Goal: Task Accomplishment & Management: Complete application form

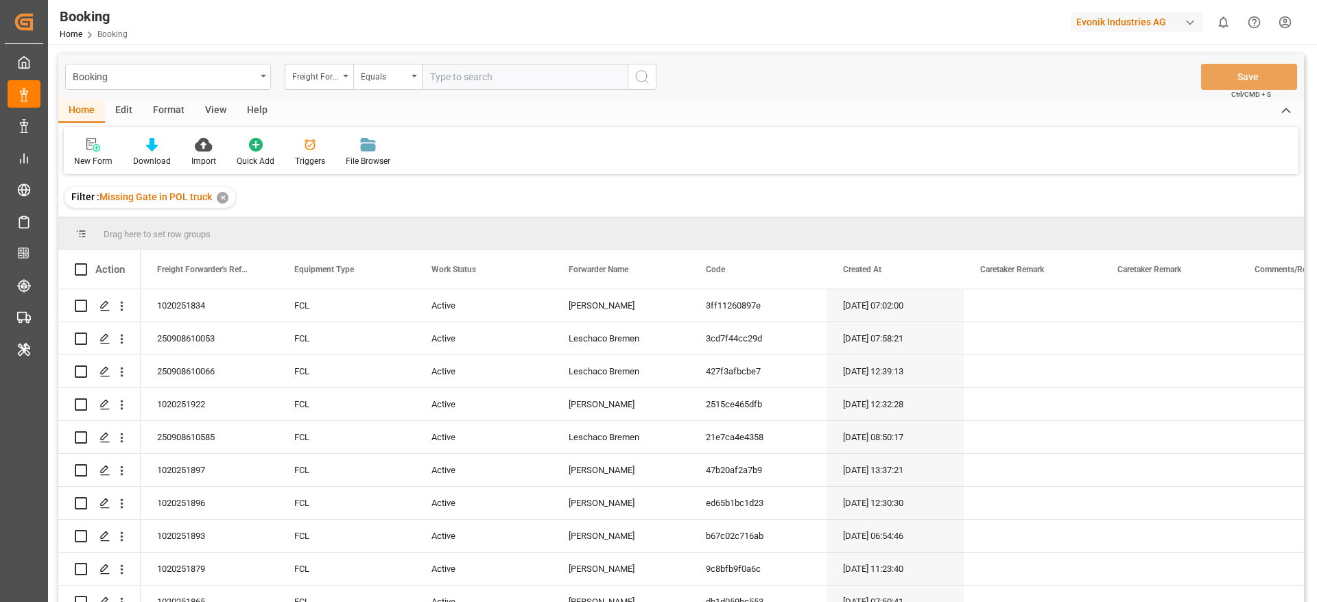
click at [174, 105] on div "Format" at bounding box center [169, 110] width 52 height 23
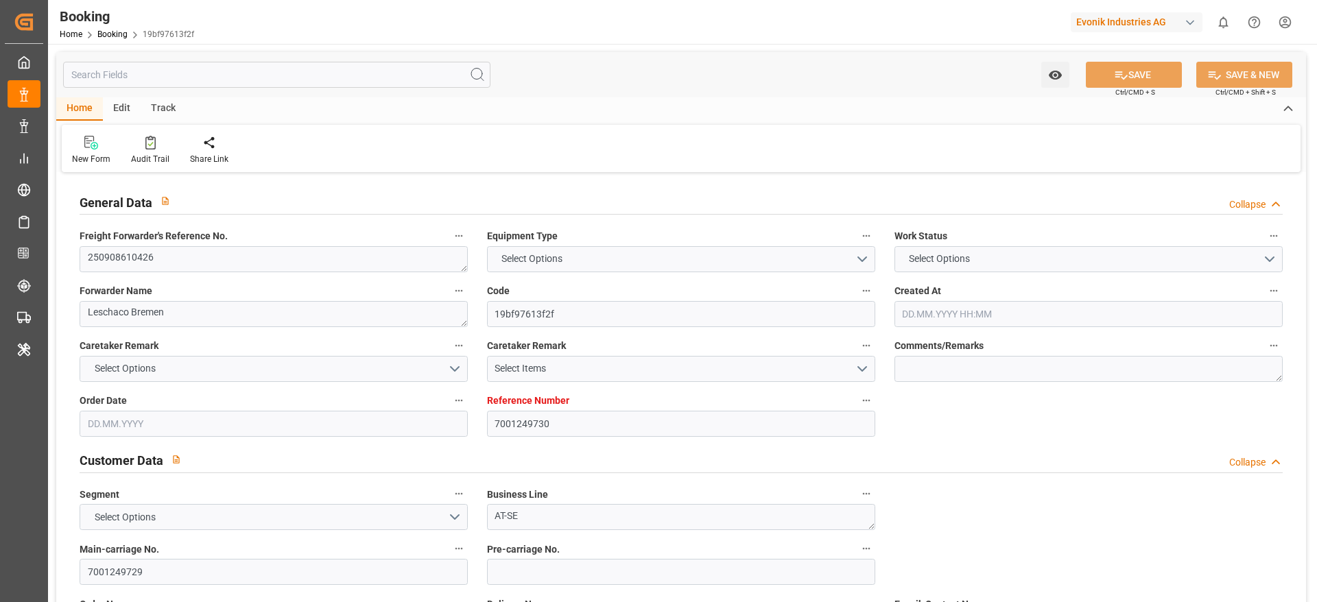
type textarea "250908610426"
type textarea "Leschaco Bremen"
type input "19bf97613f2f"
type input "7001249730"
type textarea "AT-SE"
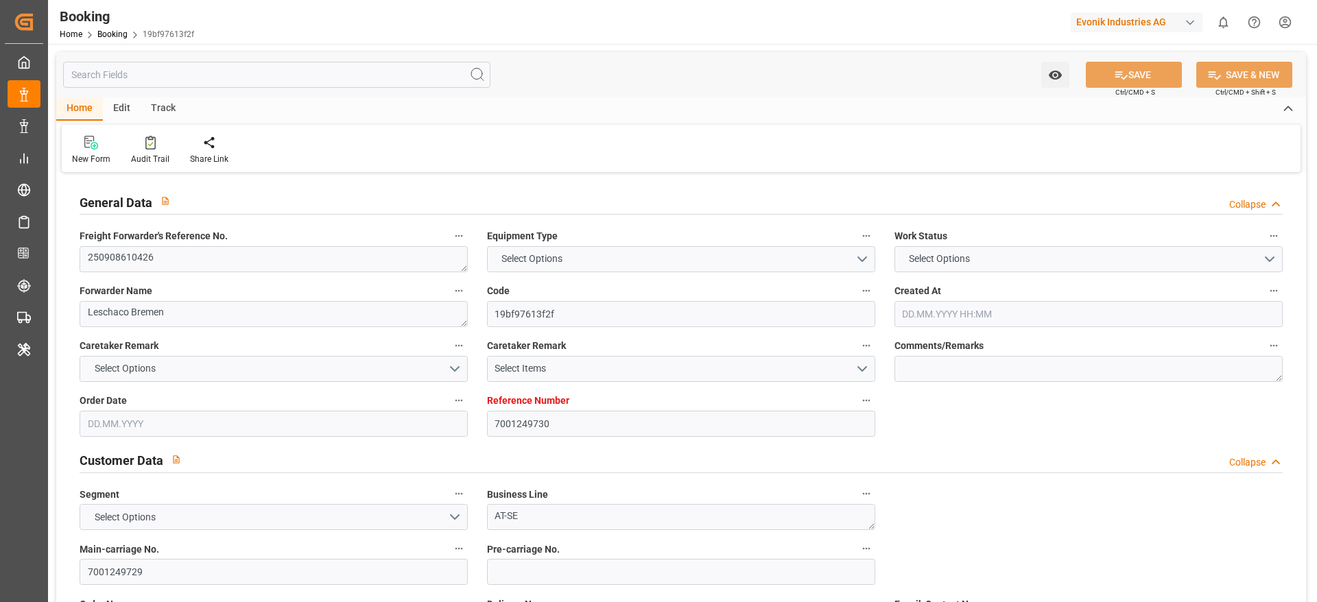
type input "7001249729"
type textarea "[PERSON_NAME][EMAIL_ADDRESS][PERSON_NAME][DOMAIN_NAME]"
type textarea "CFR"
type textarea "RIO DE JANEIRO"
type textarea "Opglabbeek"
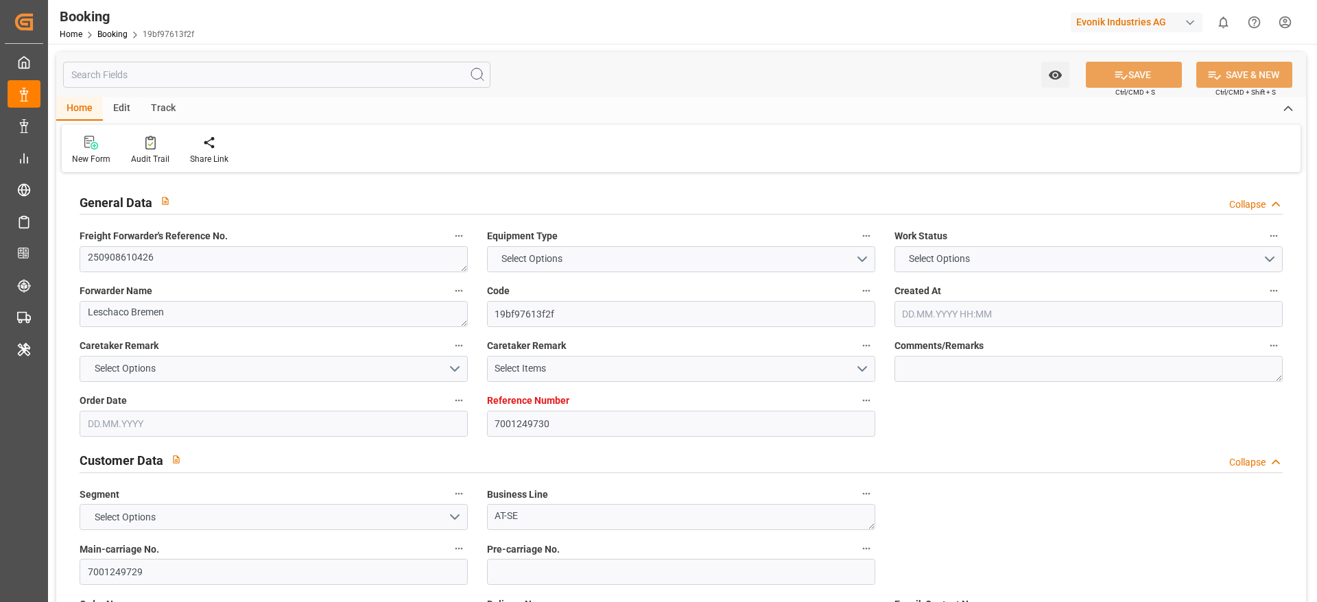
type textarea "MOFU1408168"
type input "SEATTLE C"
type input "ONEY"
type textarea "HAMF73727700"
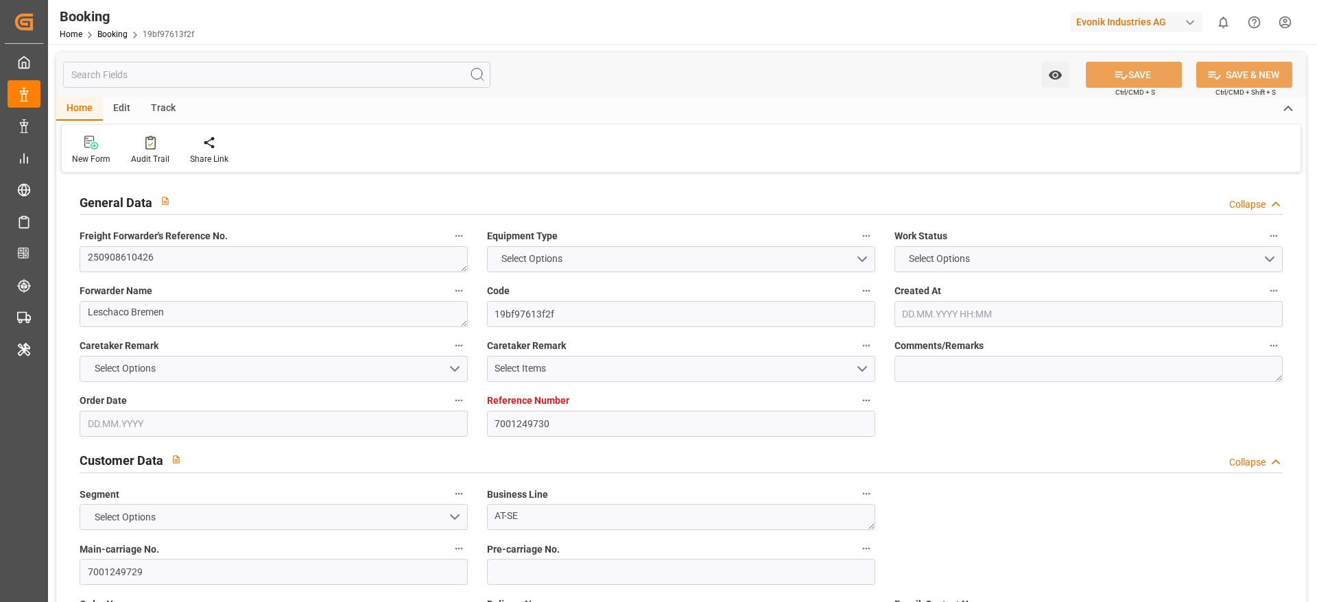
type input "[GEOGRAPHIC_DATA]"
type input "Rio de Janeiro"
type textarea "vesselName etd eta"
type textarea "INPUT_Evonik_Seeburger_IFTMIN_1003115088_20250904104118979.edi"
type textarea "NWC/UK North West Continent / UK_BRRIO_ONEY_AT-SE"
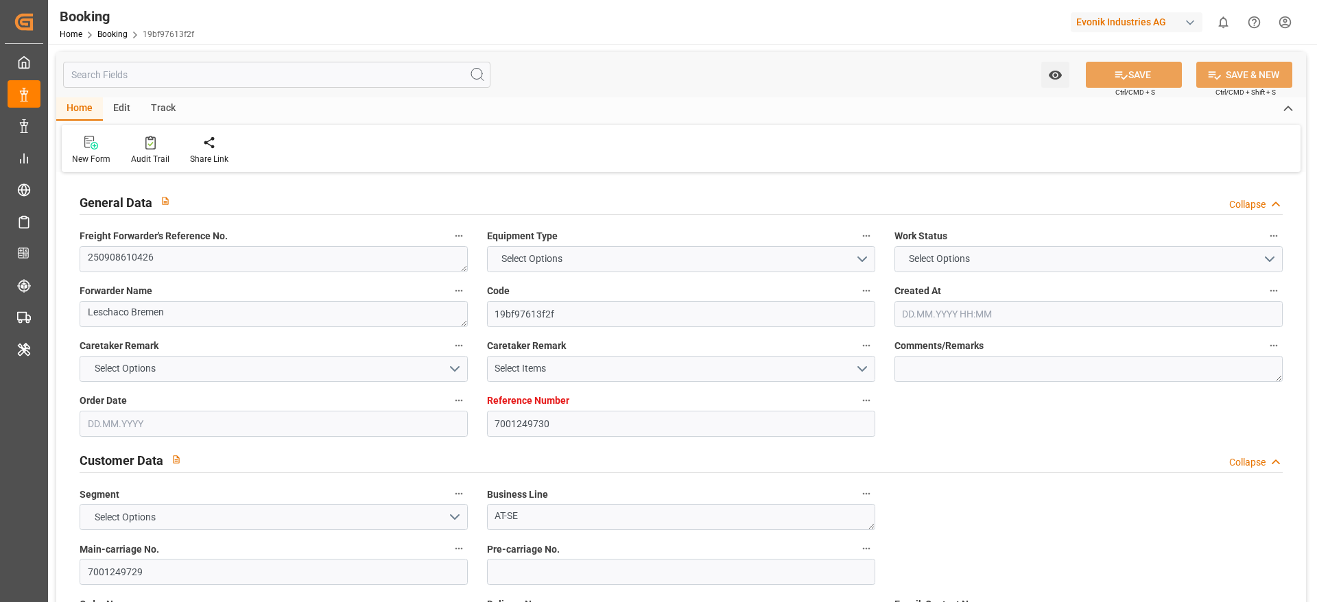
type textarea "INPUT_Evonik_Seeburger_IFTMIN_1003055510_20250815093558369.edi,INPUT_Evonik_See…"
type textarea "1003115088"
type textarea "shaini ghorai"
type textarea "businessDivision-businessLine-"
type textarea "IFTSTA"
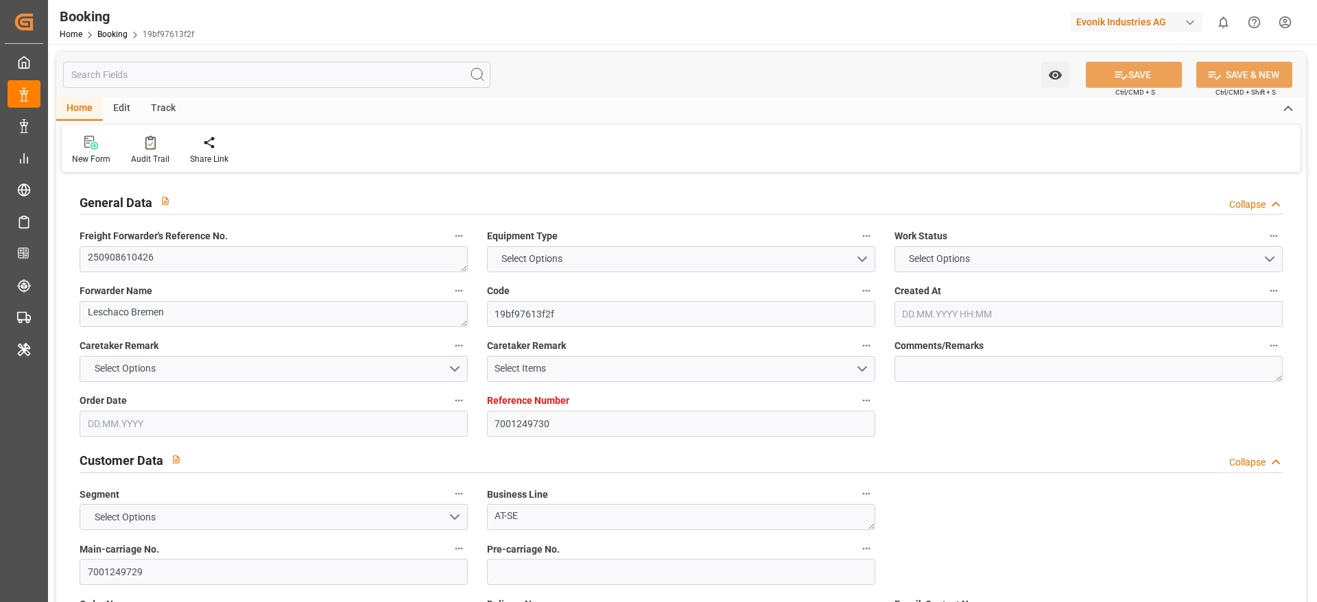
type textarea "a011t00000LcJC5AAN"
type textarea "No"
type input "7001249730"
type input "9360910"
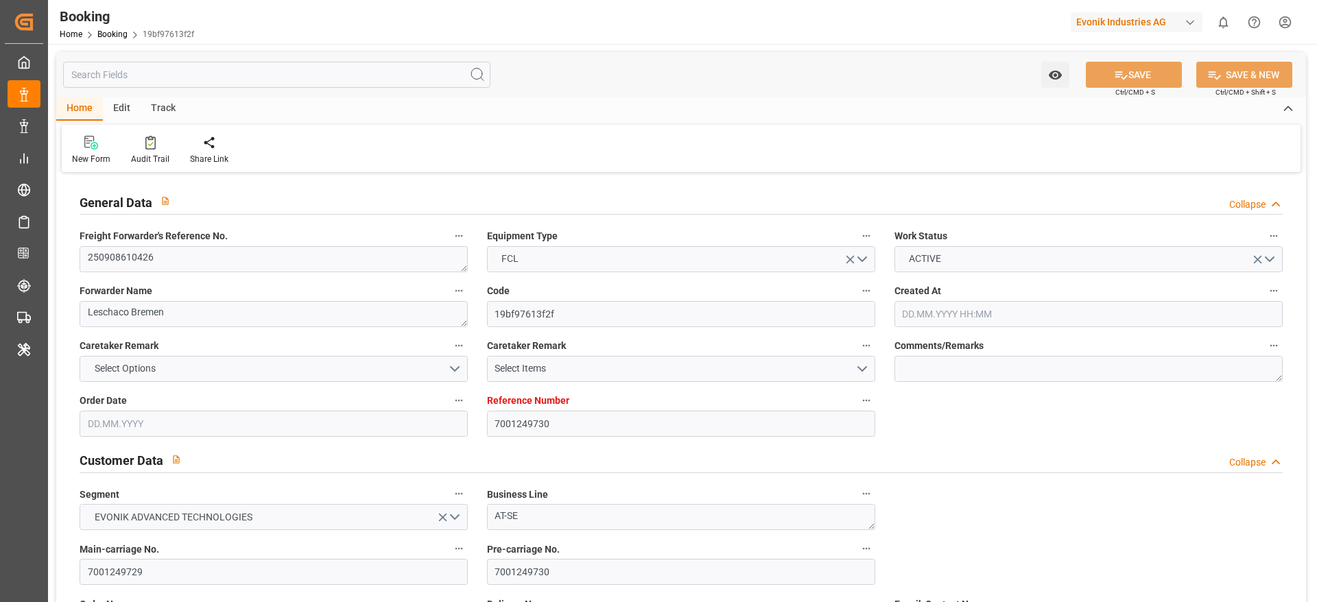
type input "ONE"
type input "Ocean Network Express"
type input "NLRTM"
type input "BRRIO"
type input "0"
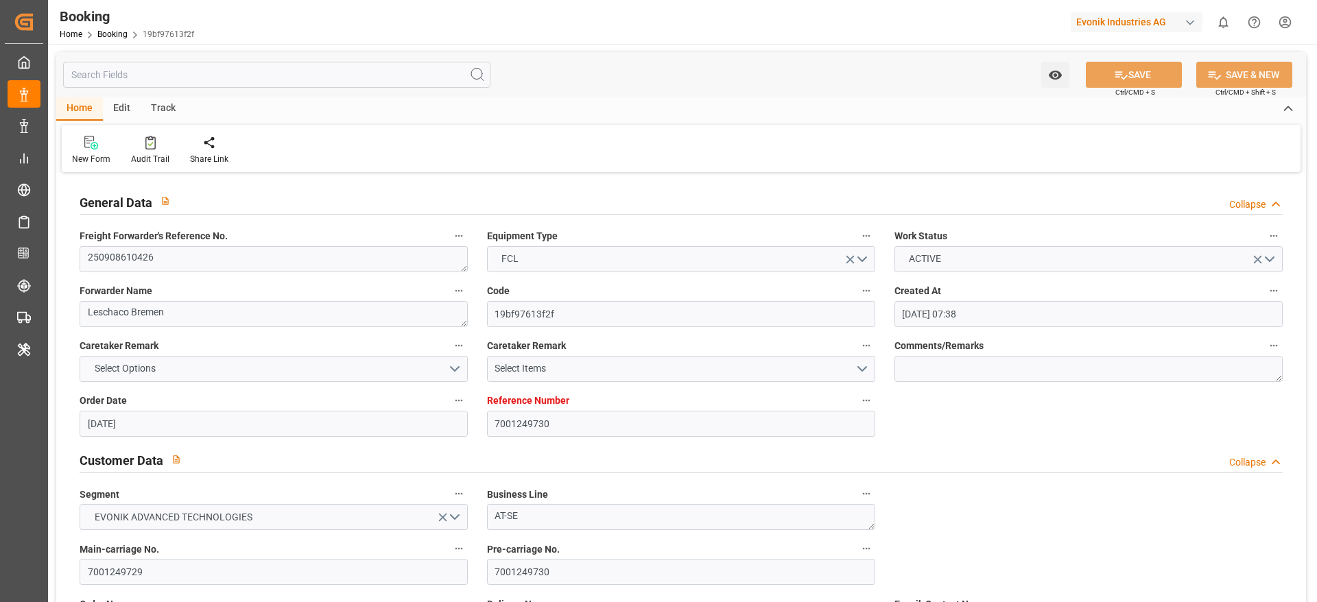
type input "15.08.2025 07:38"
type input "15.08.2025"
type input "20.10.2025"
type input "26.09.2025"
type input "04.09.2025 00:00"
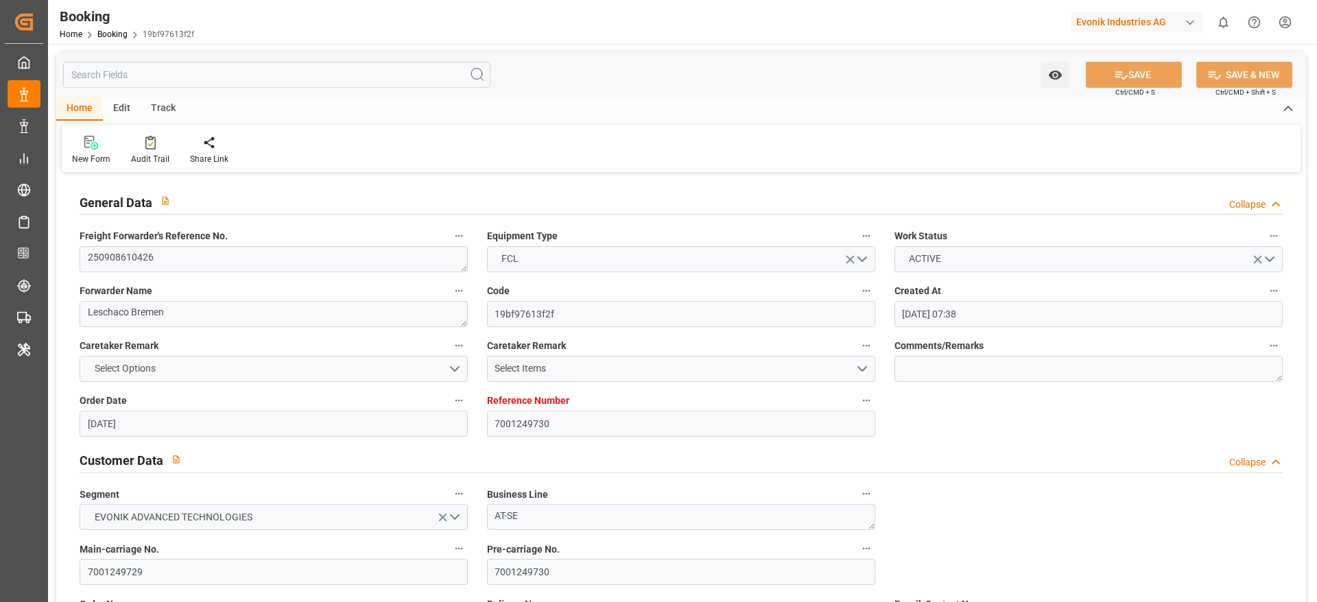
type input "15.08.2025"
type input "29.08.2025"
type input "10.09.2025 00:00"
type input "[DATE] 00:00"
type input "02.09.2025 00:00"
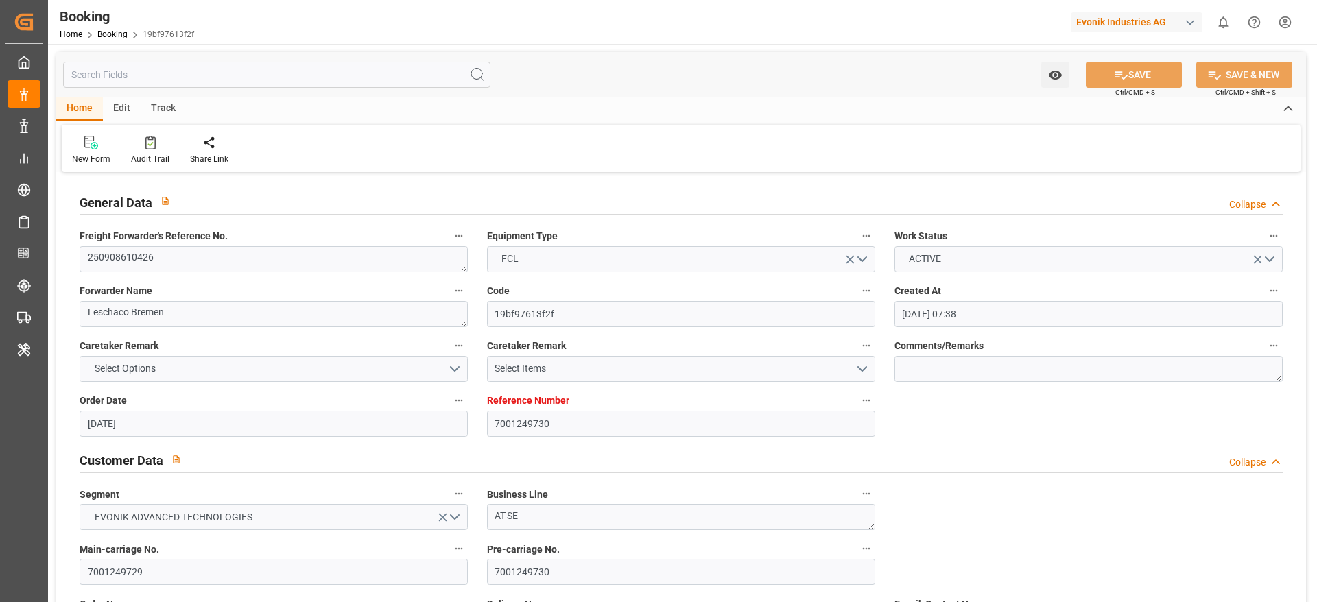
type input "20.10.2025 00:00"
type input "20.08.2025"
type input "09.09.2025 10:33"
click at [144, 165] on div "Audit Trail" at bounding box center [150, 159] width 38 height 12
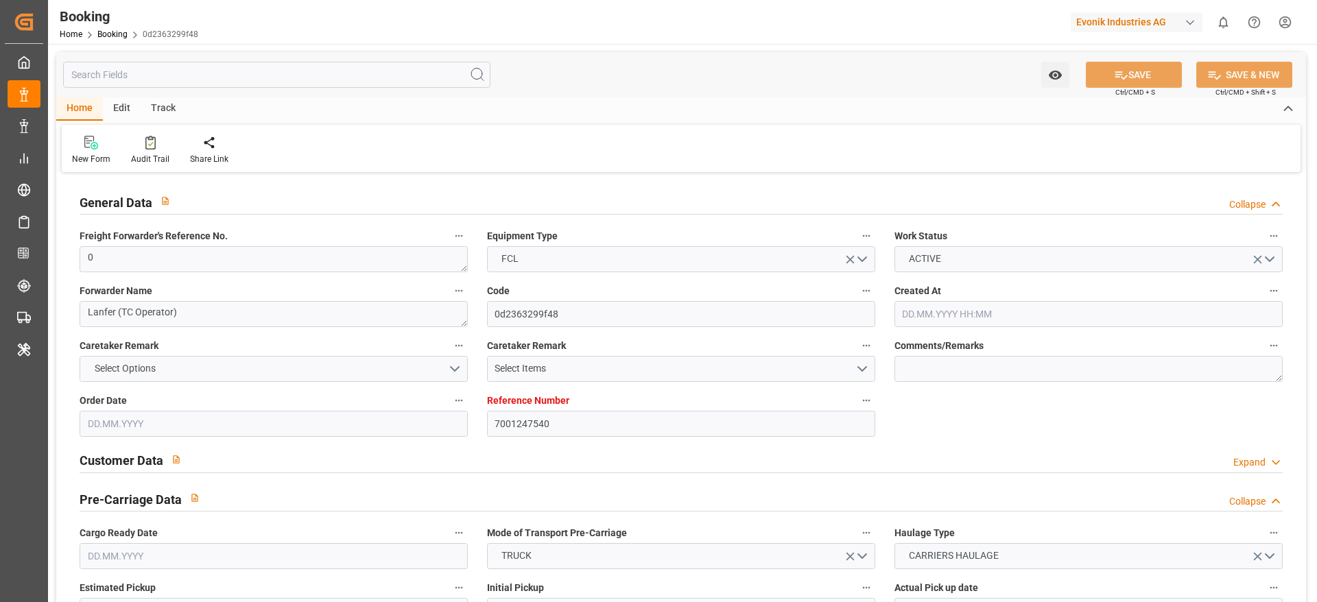
type input "9665621"
type input "Hapag Lloyd"
type input "Hapag Lloyd Aktiengesellschaft"
type input "NLRTM"
type input "INNSA"
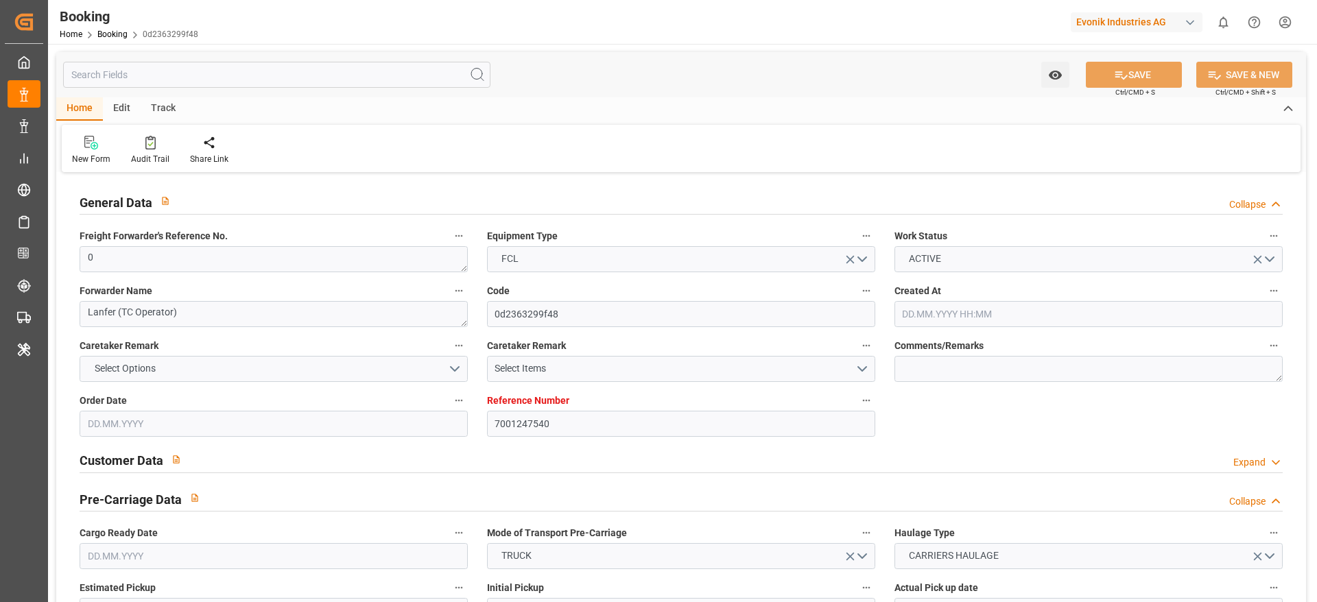
type input "0"
type input "13.08.2025 08:29"
type input "13.08.2025"
type input "04.09.2025"
type input "04.09.2025 00:00"
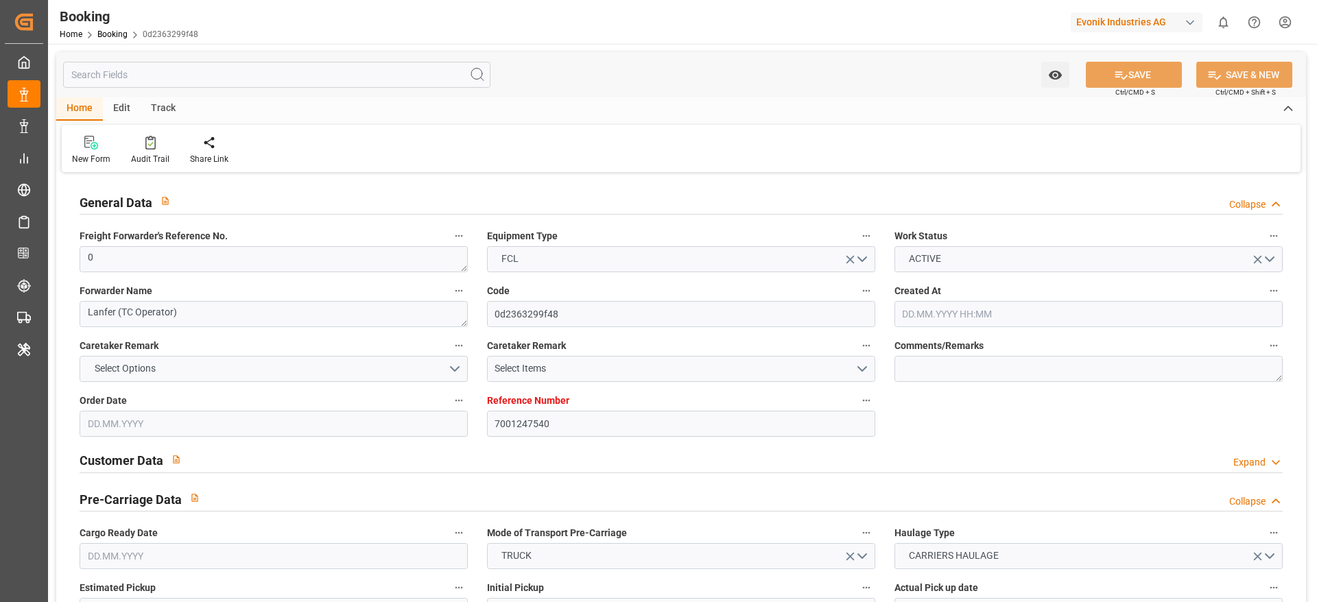
type input "12.09.2025 00:00"
type input "[DATE] 00:00"
type input "29.10.2025 00:00"
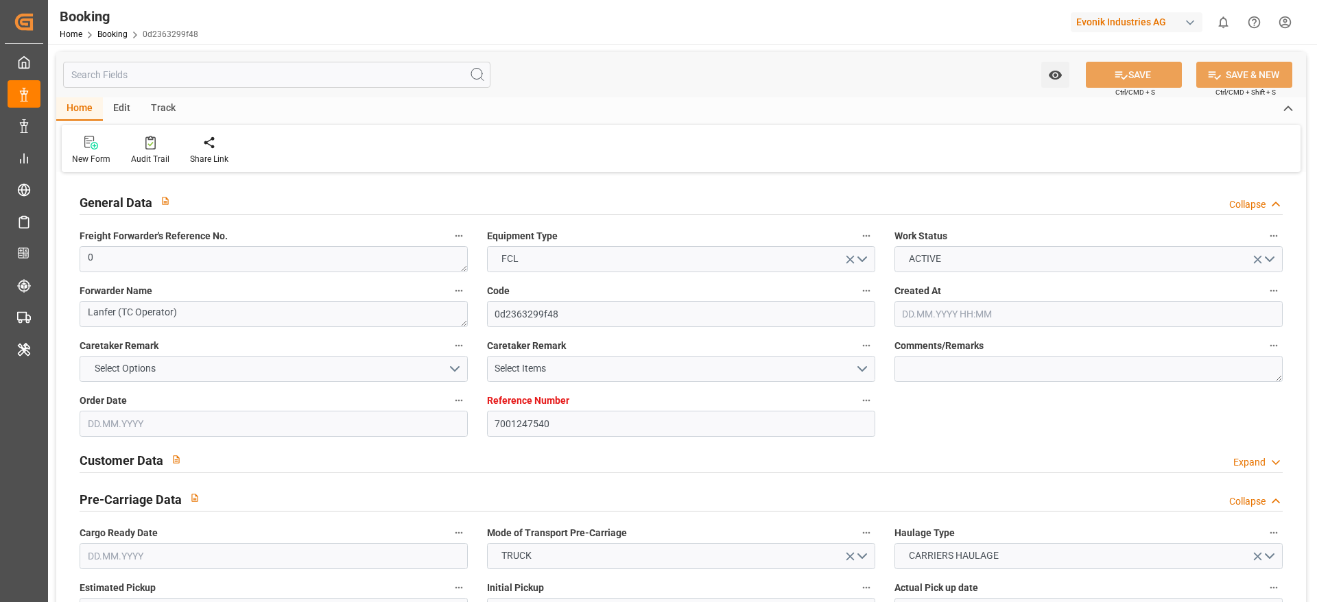
type input "19.08.2025"
type input "09.09.2025 06:46"
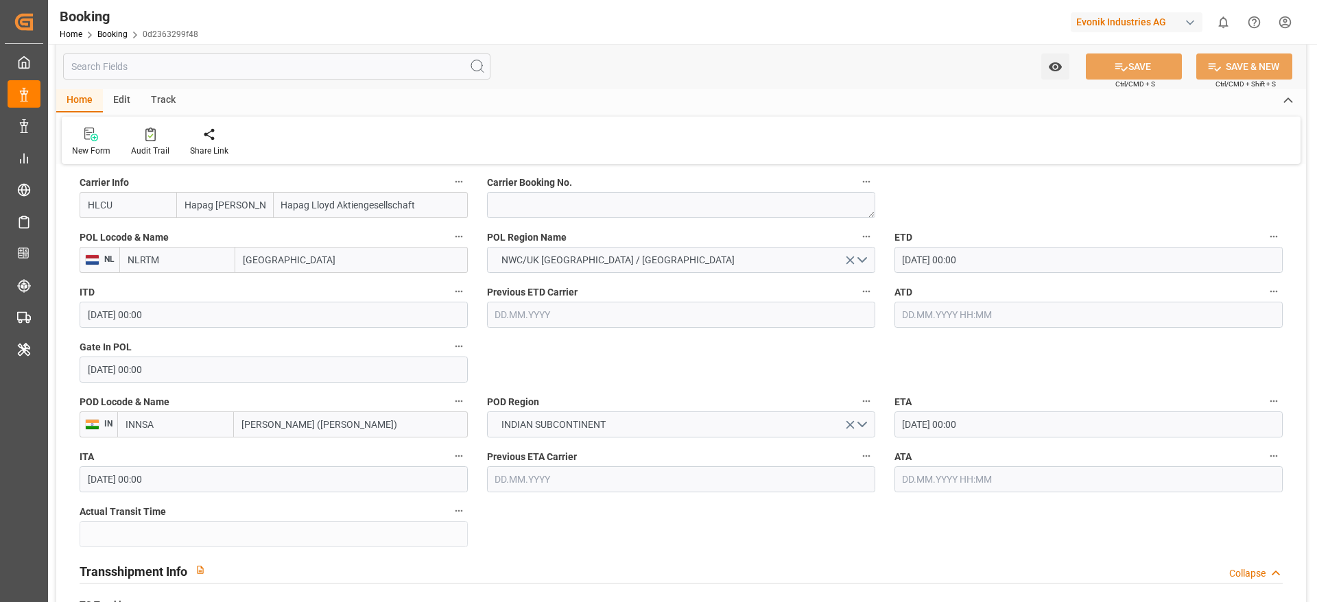
scroll to position [658, 0]
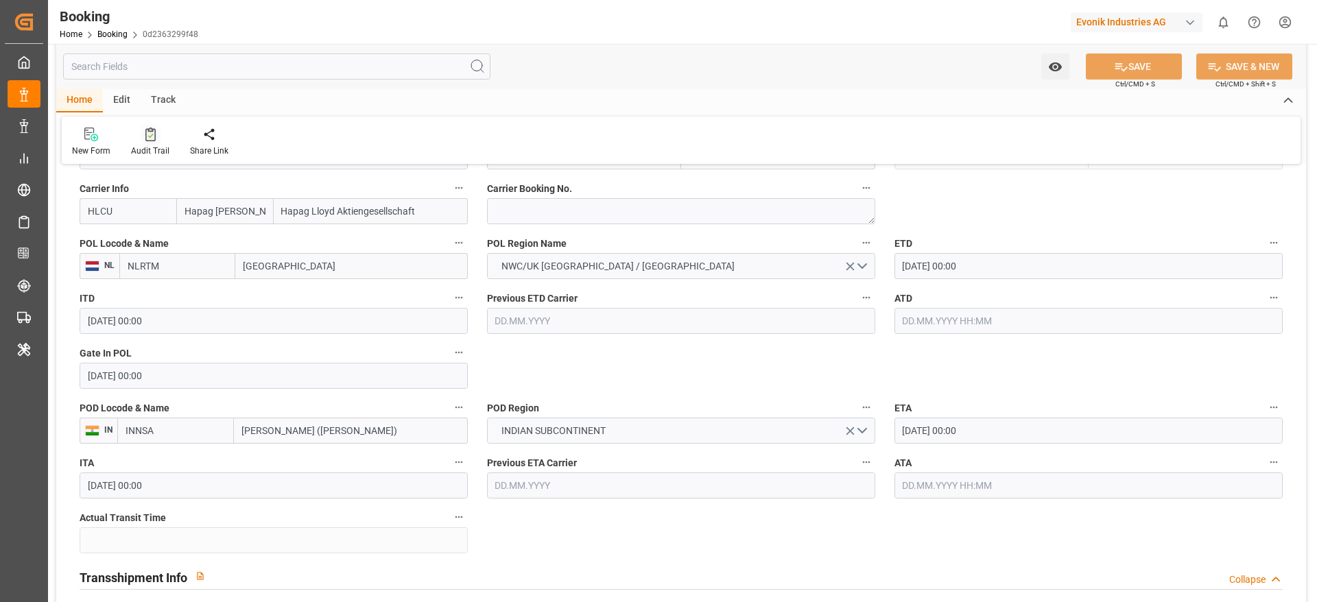
click at [142, 142] on div "Audit Trail" at bounding box center [150, 142] width 59 height 30
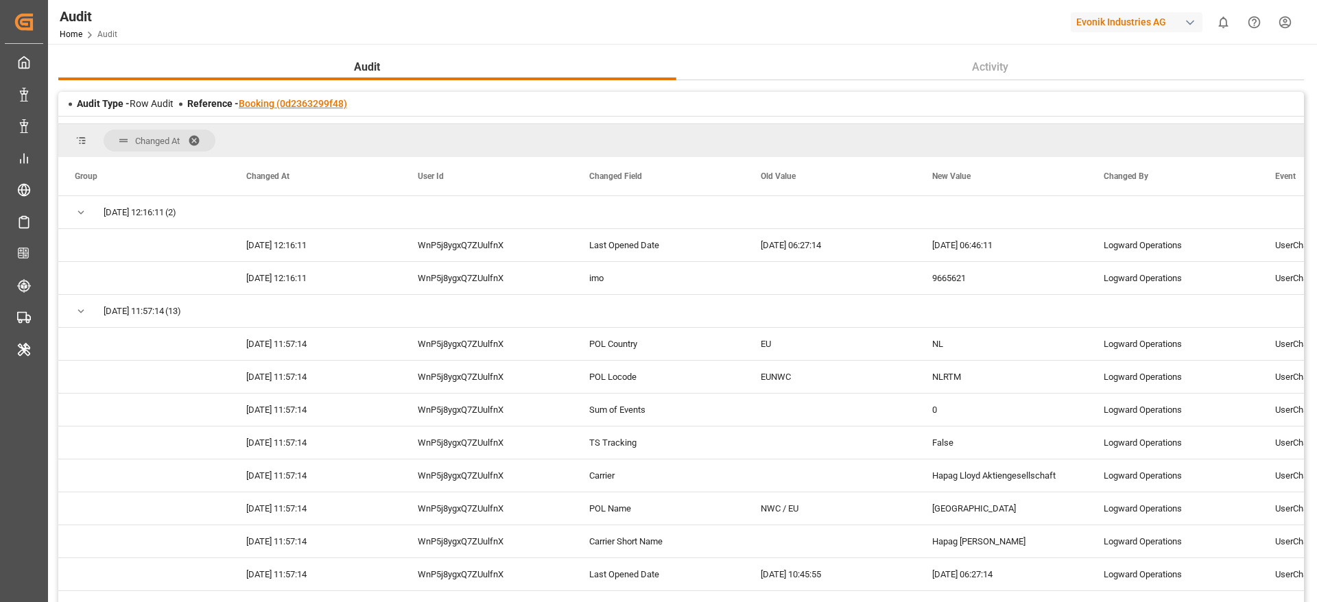
click at [344, 107] on link "Booking (0d2363299f48)" at bounding box center [293, 103] width 108 height 11
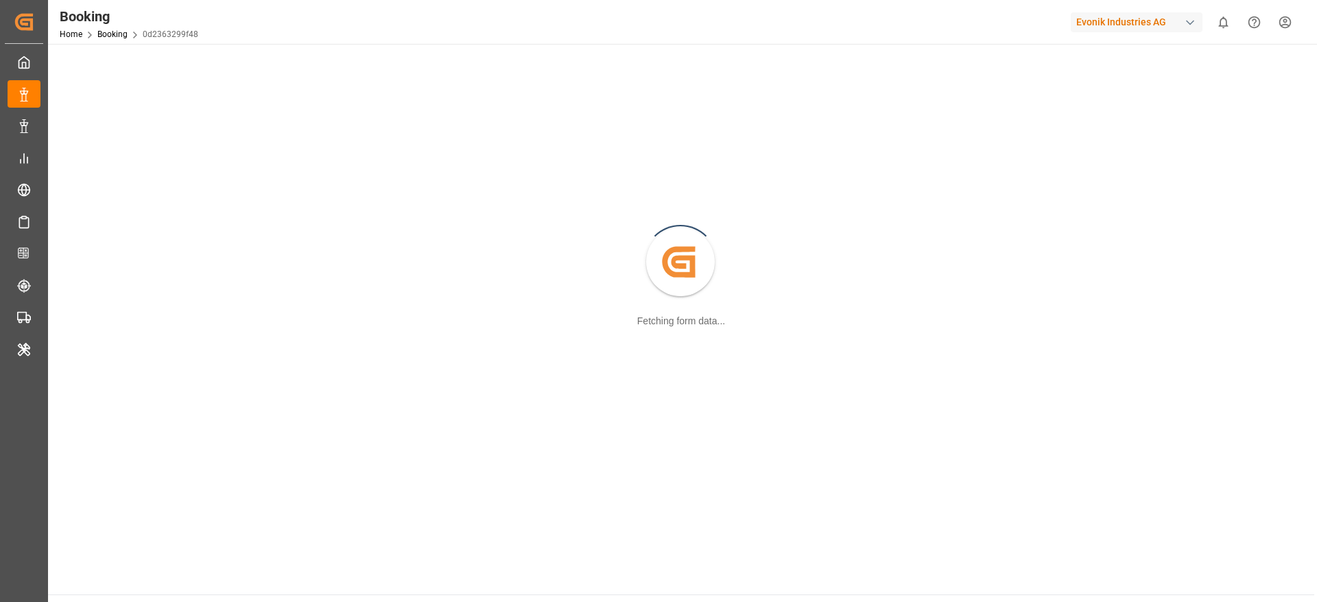
click at [344, 107] on div "Created by potrace 1.15, written by Peter Selinger 2001-2017 Fetching form data…" at bounding box center [681, 263] width 1250 height 422
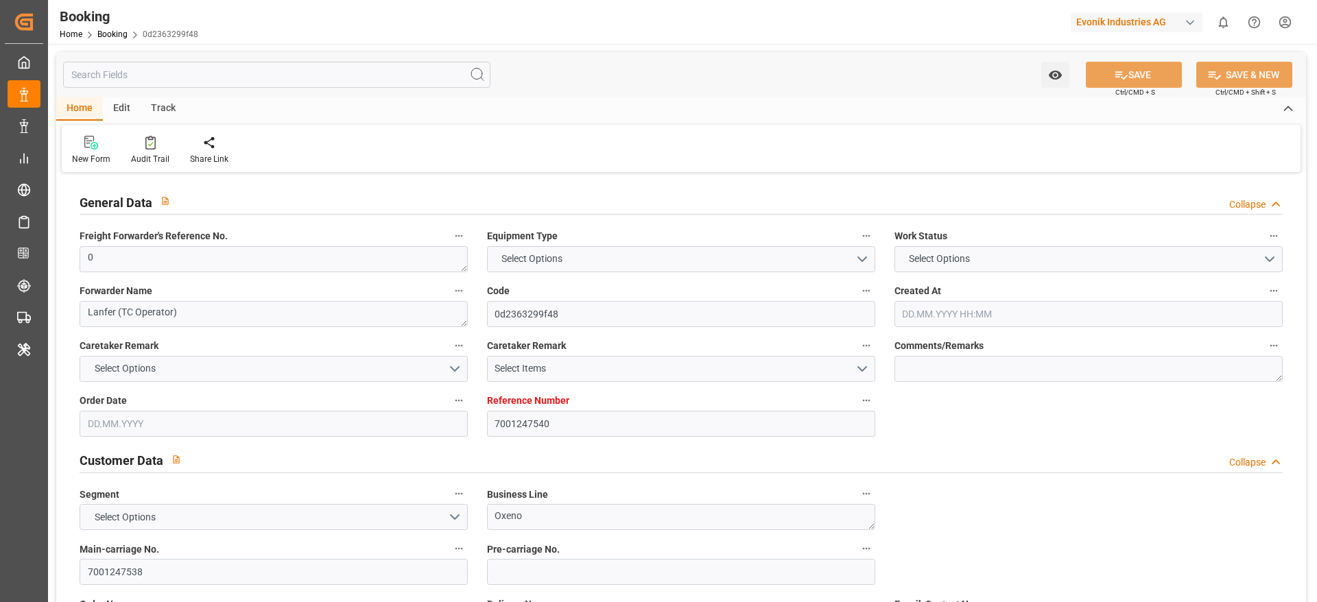
type input "7001247540"
type input "9665621"
type input "Hapag Lloyd"
type input "Hapag Lloyd Aktiengesellschaft"
type input "NLRTM"
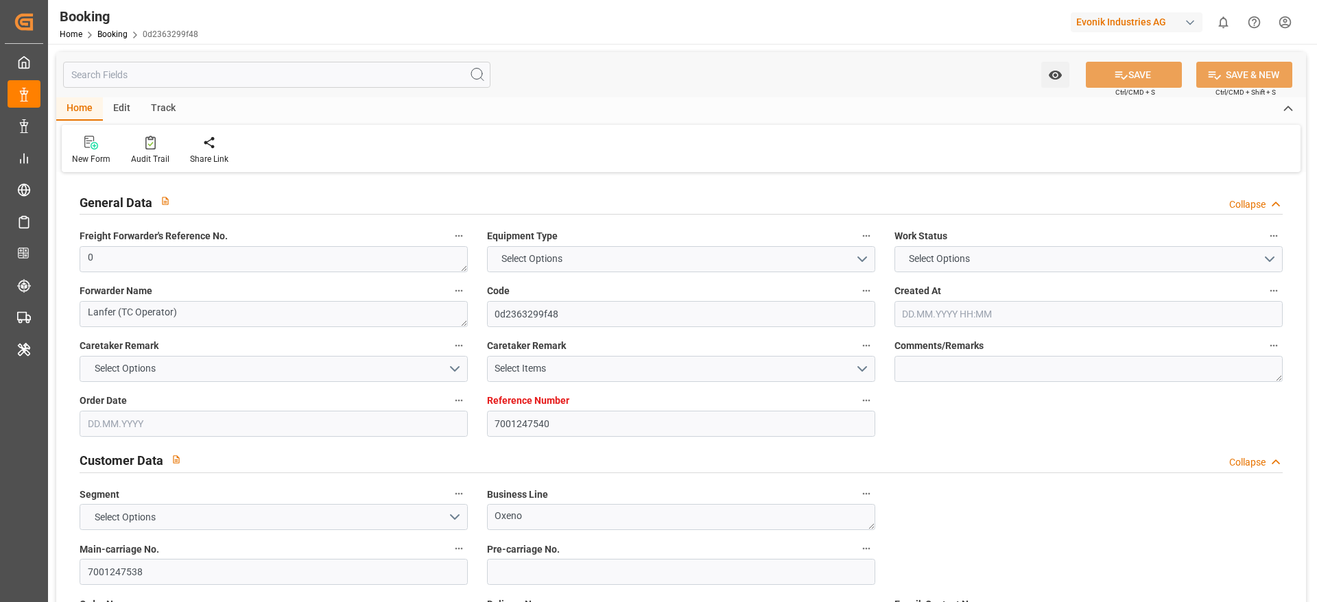
type input "INNSA"
type input "0"
type input "13.08.2025 08:29"
type input "[DATE]"
type input "31.10.2025"
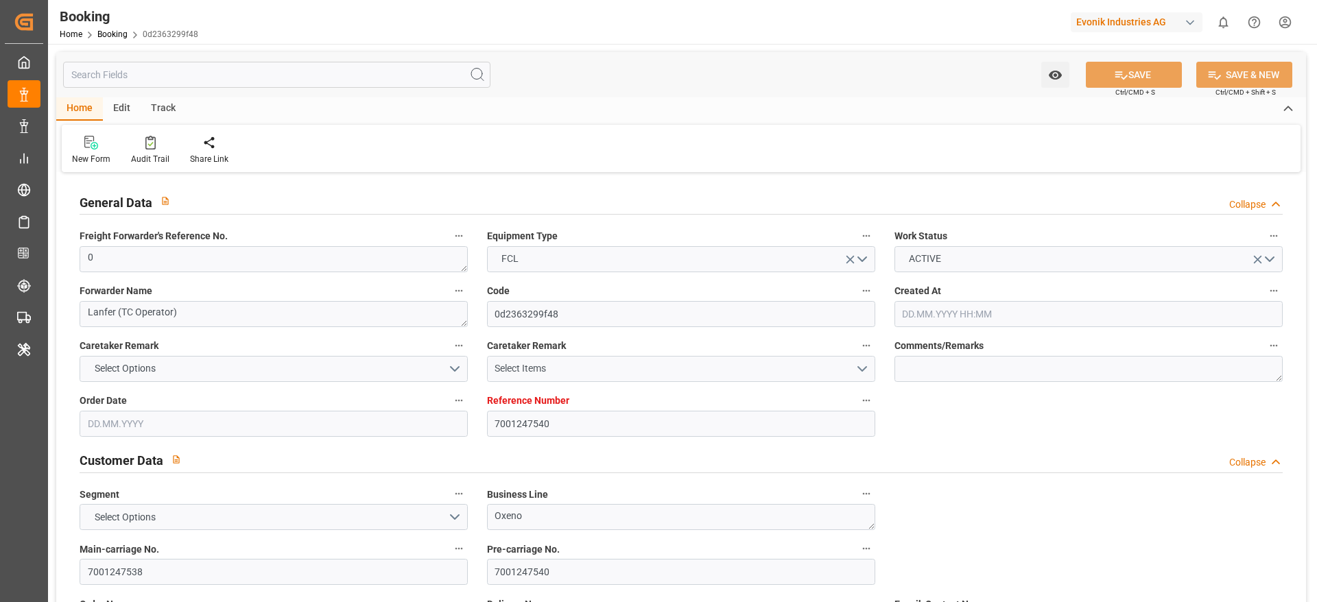
type input "[DATE]"
type input "04.09.2025 00:00"
type input "12.09.2025 00:00"
type input "08.09.2025 00:00"
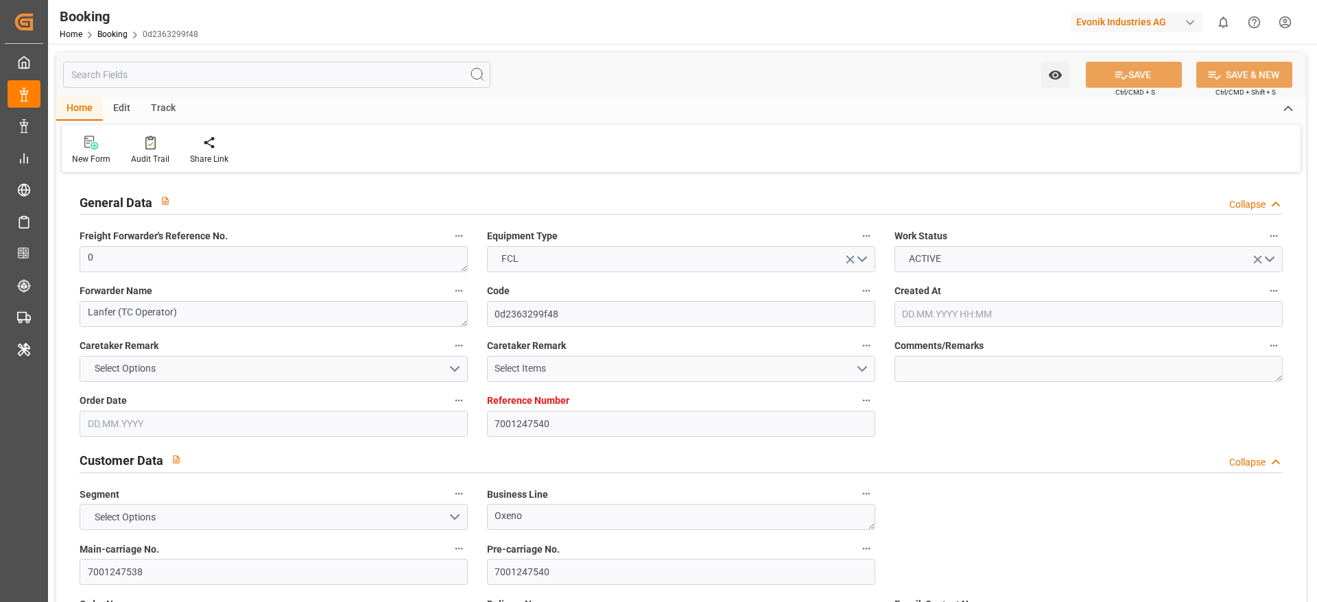
type input "29.10.2025 00:00"
type input "[DATE]"
type input "09.09.2025 06:46"
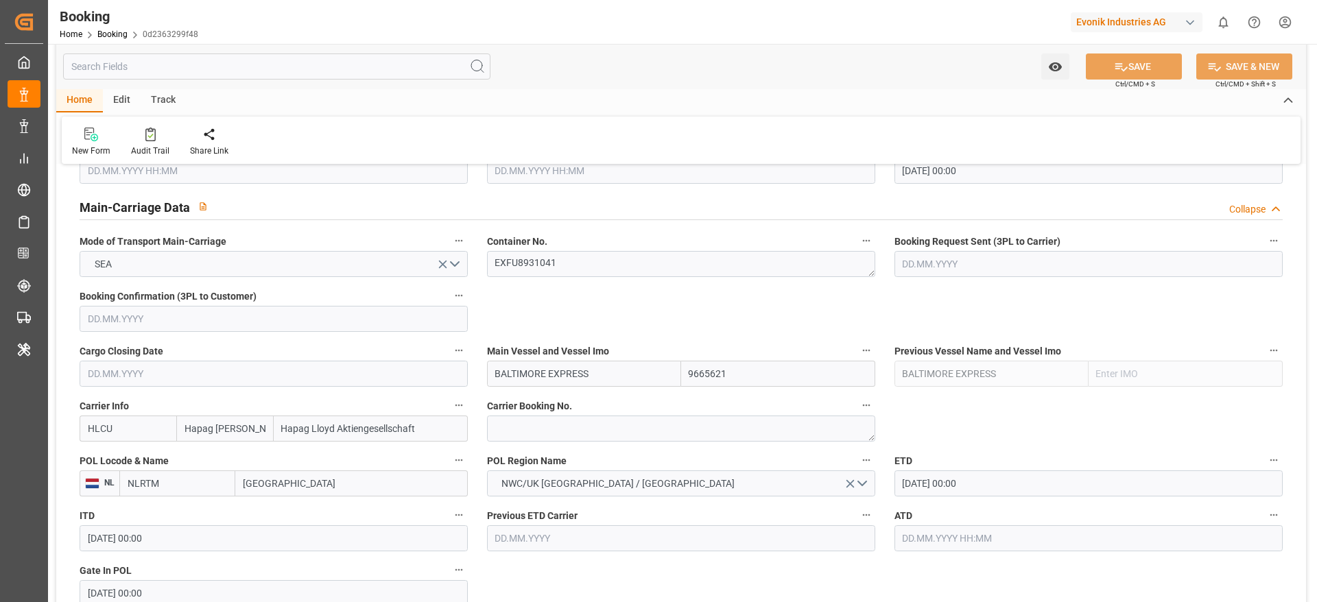
scroll to position [860, 0]
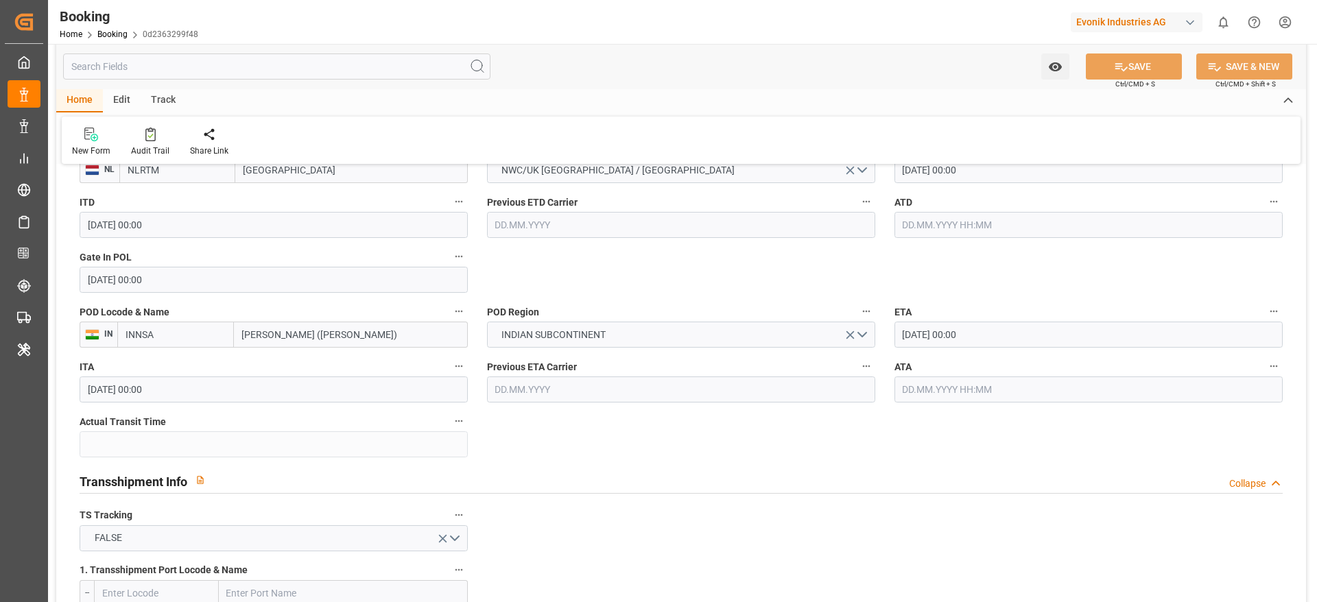
scroll to position [1092, 0]
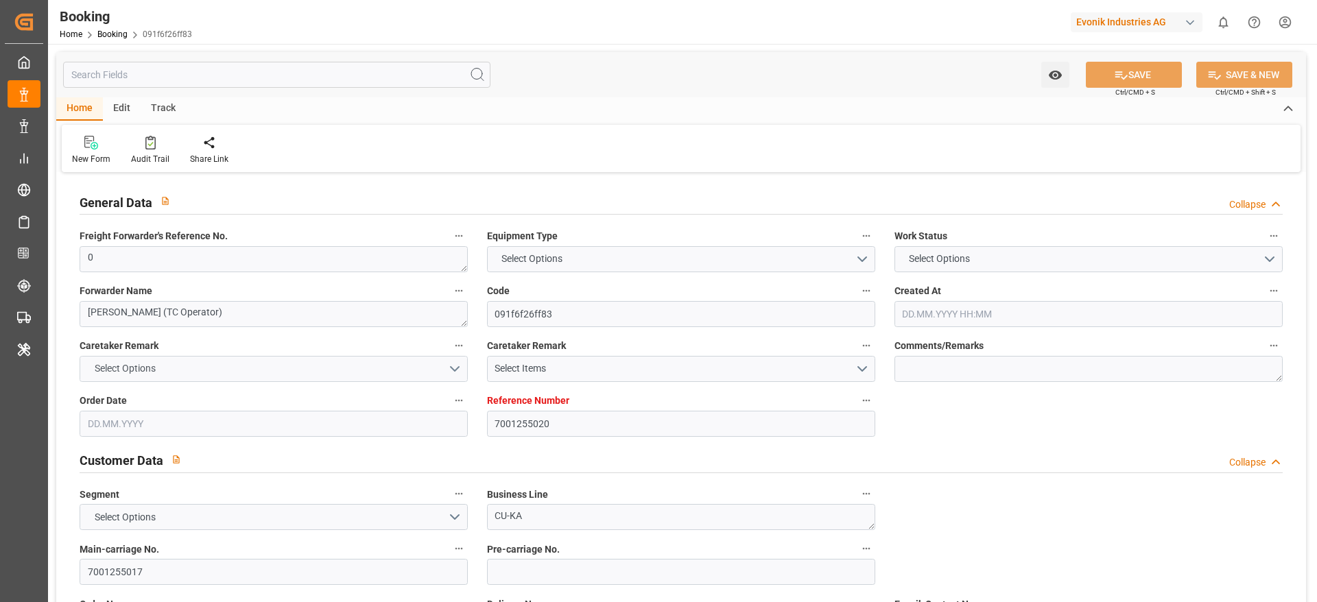
type input "7001255020"
type input "9709219"
type input "CMACGM"
type input "CMA CGM Group"
type input "NLRTM"
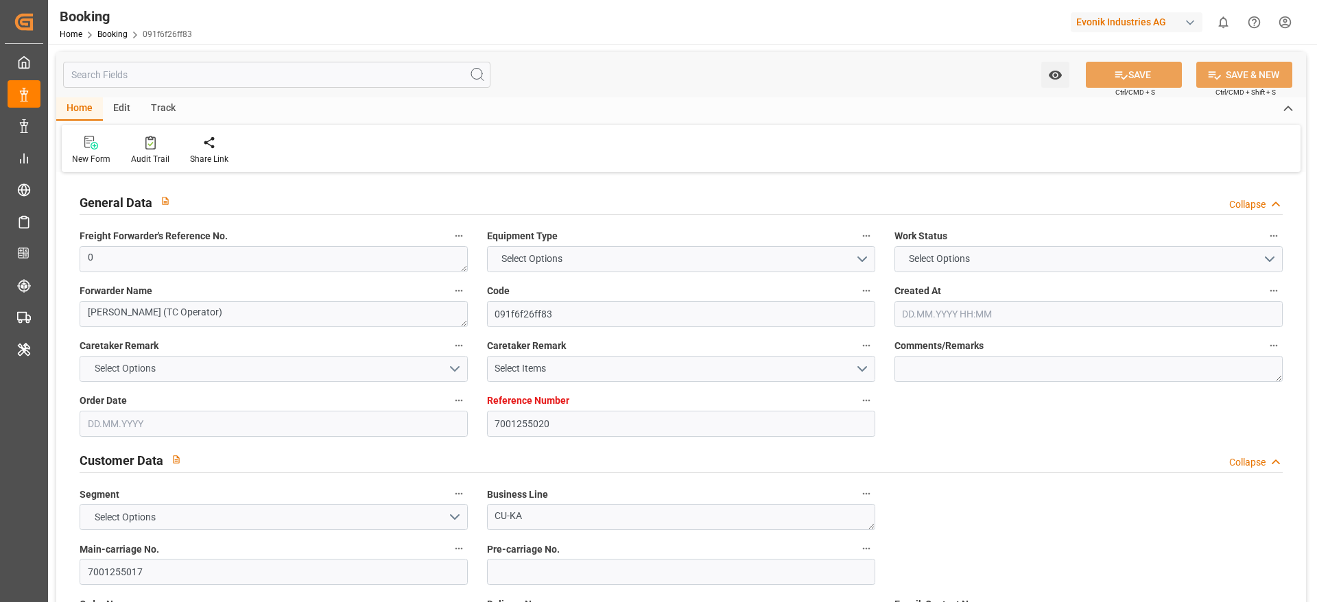
type input "COSMR"
type input "FRLEH"
type input "0"
type input "21.08.2025 12:55"
type input "[DATE]"
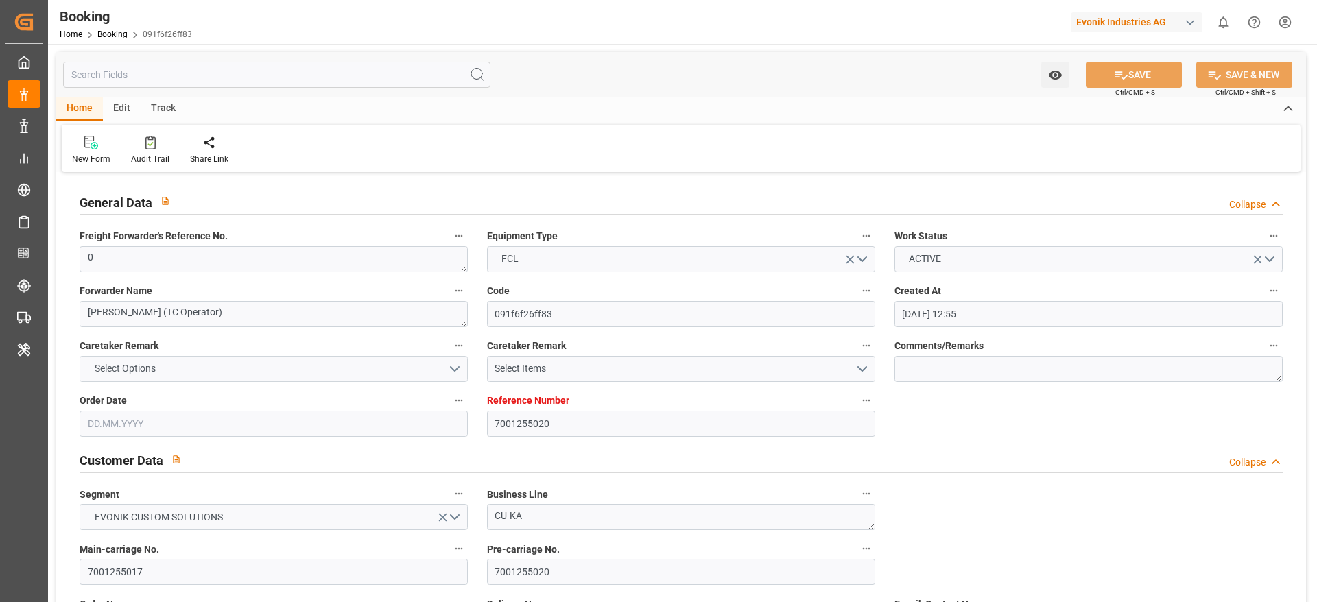
type input "05.10.2025"
type input "09.09.2025"
type input "03.09.2025 00:00"
type input "08.09.2025 00:00"
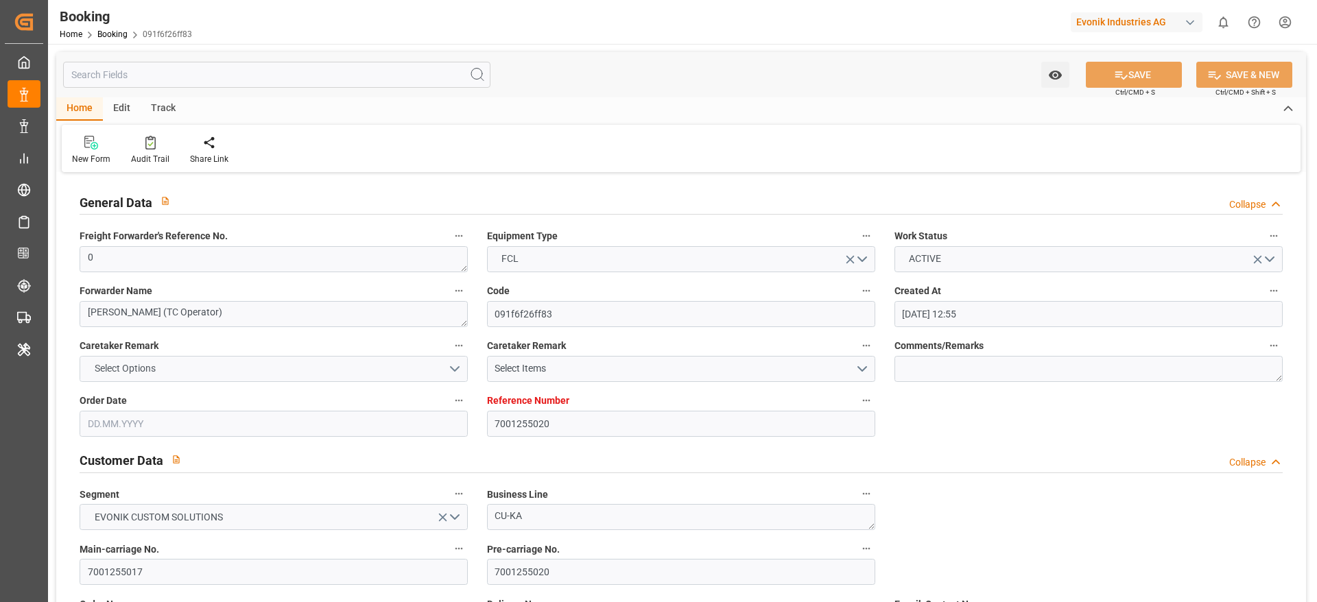
type input "08.09.2025 00:00"
type input "03.09.2025 00:00"
type input "07.10.2025 00:00"
type input "06.10.2025 00:00"
type input "11.09.2025 00:00"
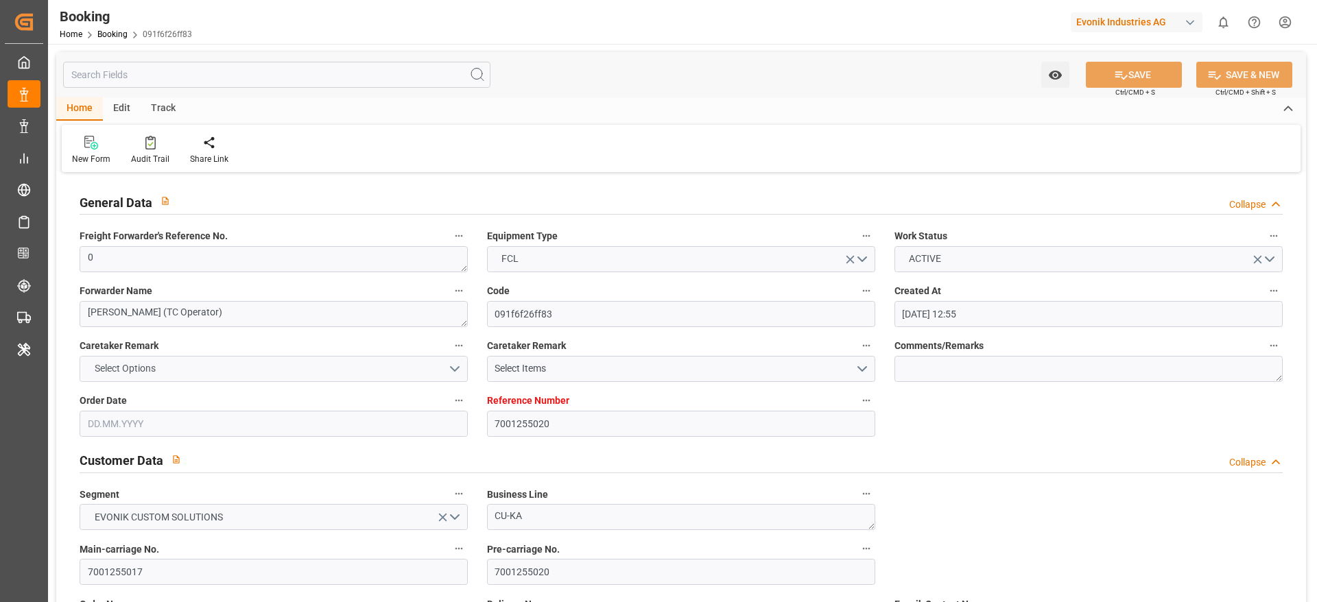
type input "11.09.2025 00:00"
type input "13.09.2025 00:00"
type input "[DATE]"
type input "09.09.2025 09:16"
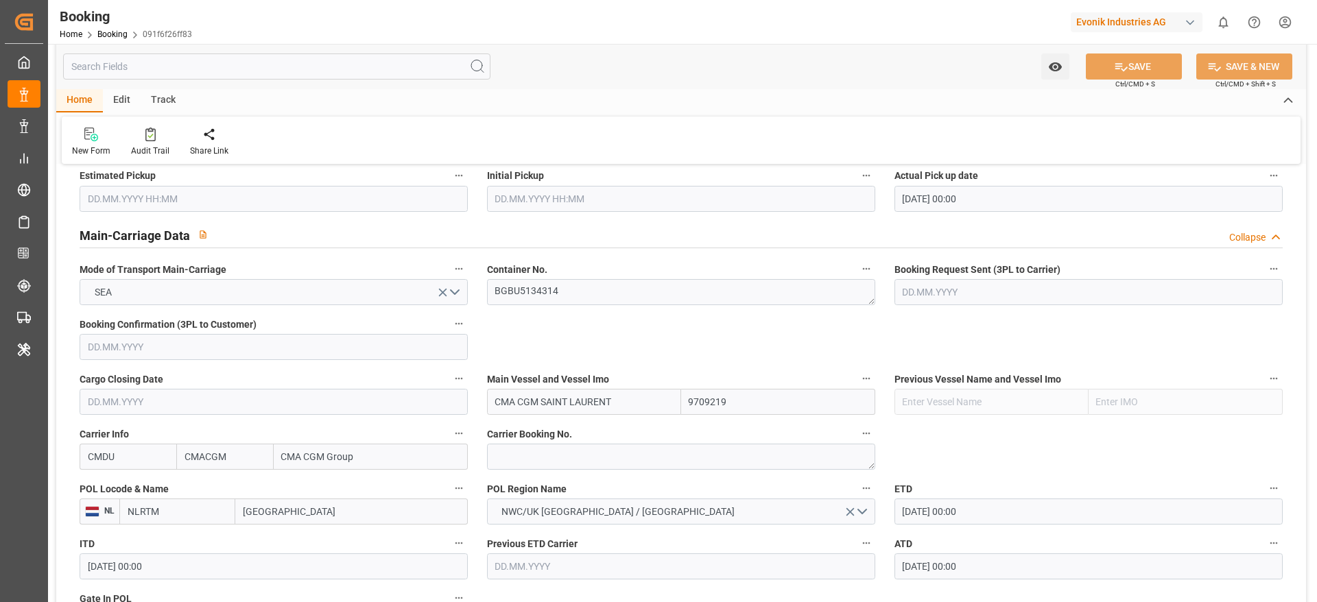
scroll to position [786, 0]
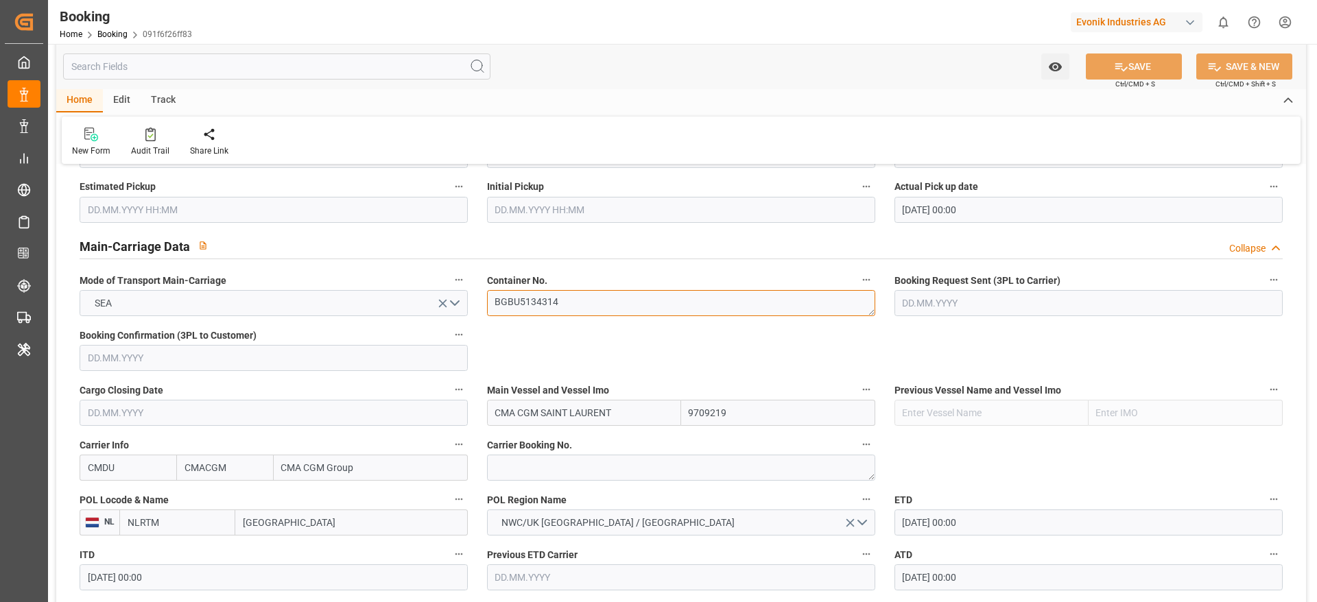
click at [576, 300] on textarea "BGBU5134314" at bounding box center [681, 303] width 388 height 26
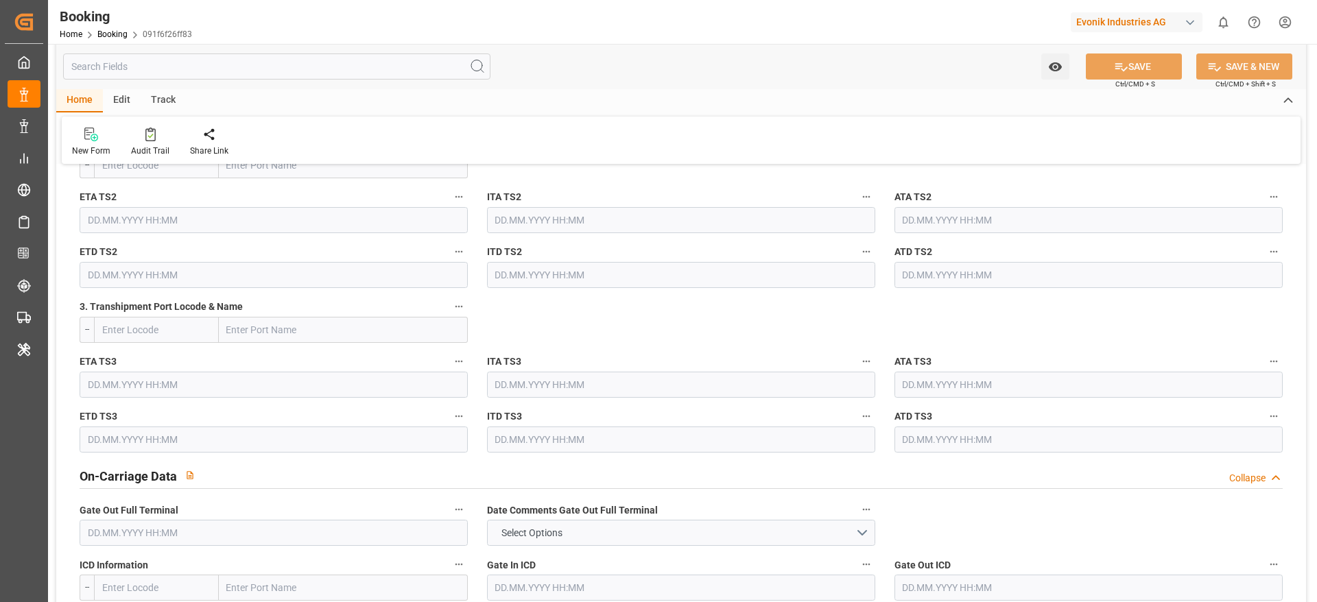
scroll to position [1739, 0]
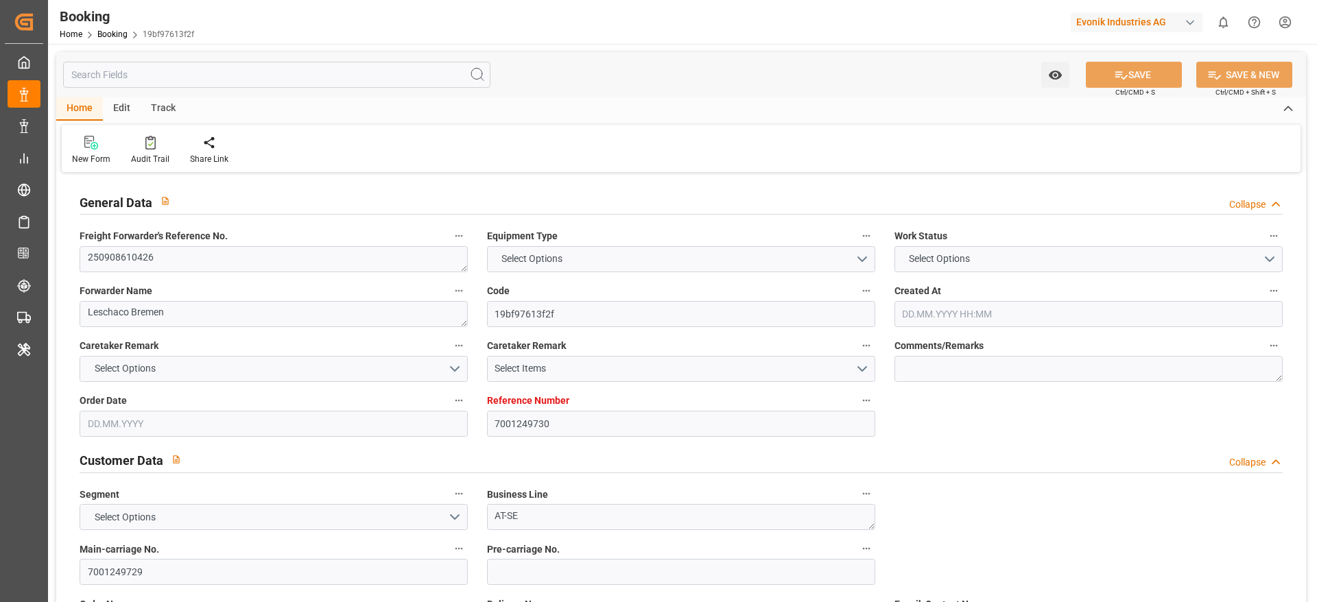
click at [876, 152] on div "New Form Audit Trail Share Link" at bounding box center [681, 148] width 1239 height 47
type textarea "250908610426"
type textarea "Leschaco Bremen"
type input "19bf97613f2f"
type input "7001249730"
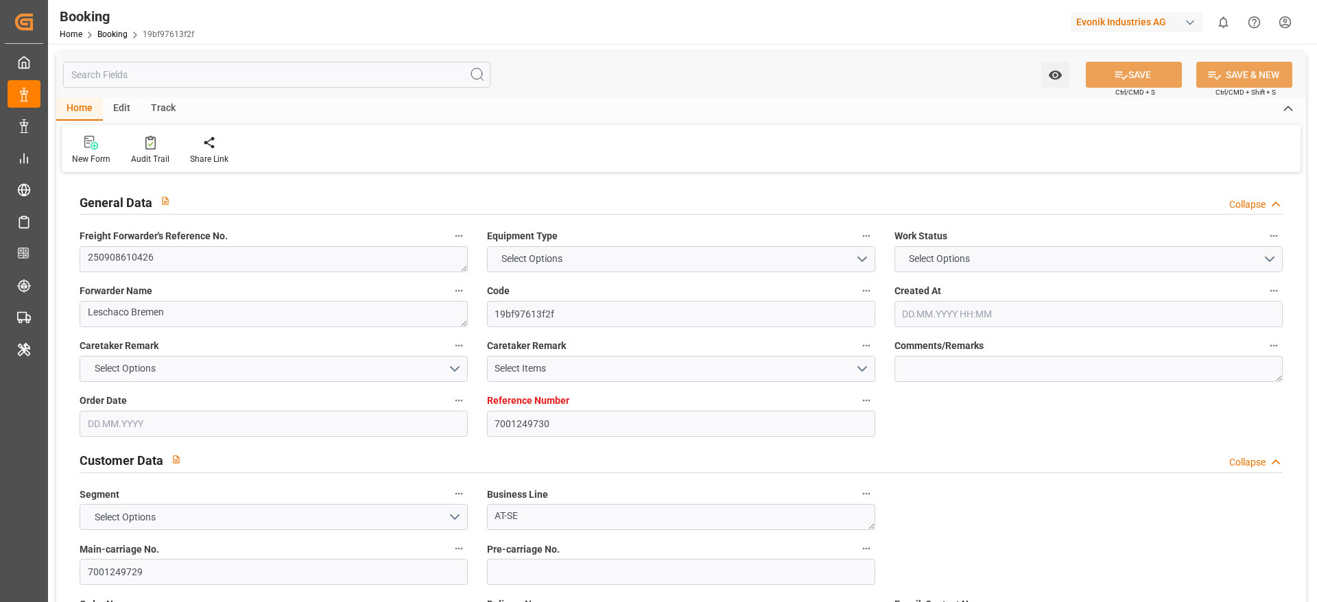
type textarea "AT-SE"
type input "7001249729"
type textarea "lena.weidner@evonik.com"
type textarea "CFR"
type textarea "RIO DE JANEIRO"
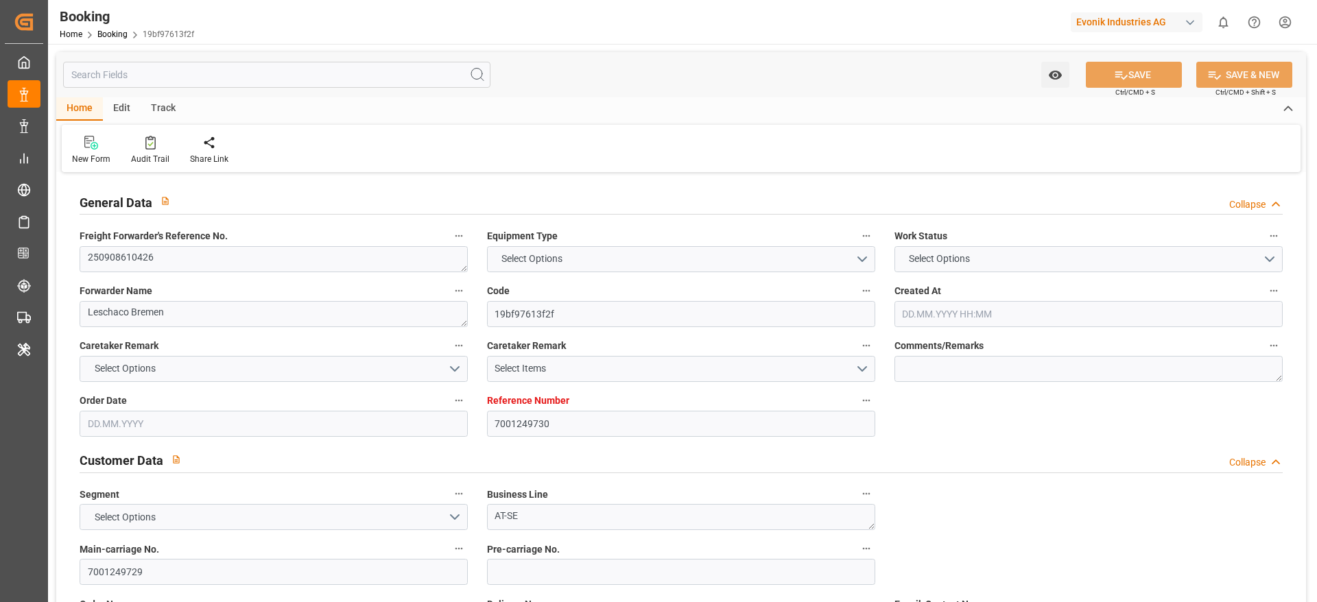
type textarea "Opglabbeek"
type textarea "MOFU1408168"
type input "SEATTLE C"
type input "ONEY"
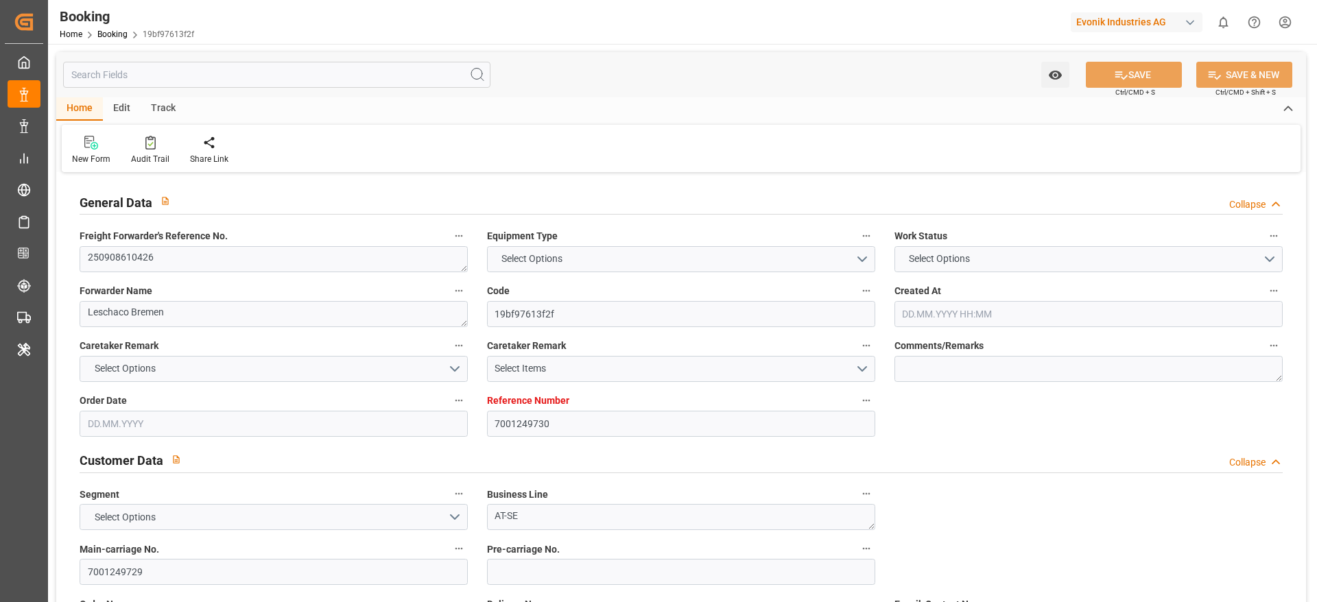
type textarea "HAMF73727700"
type input "[GEOGRAPHIC_DATA]"
type input "Rio de Janeiro"
type textarea "vesselName etd eta"
type textarea "INPUT_Evonik_Seeburger_IFTMIN_1003115088_20250904104118979.edi"
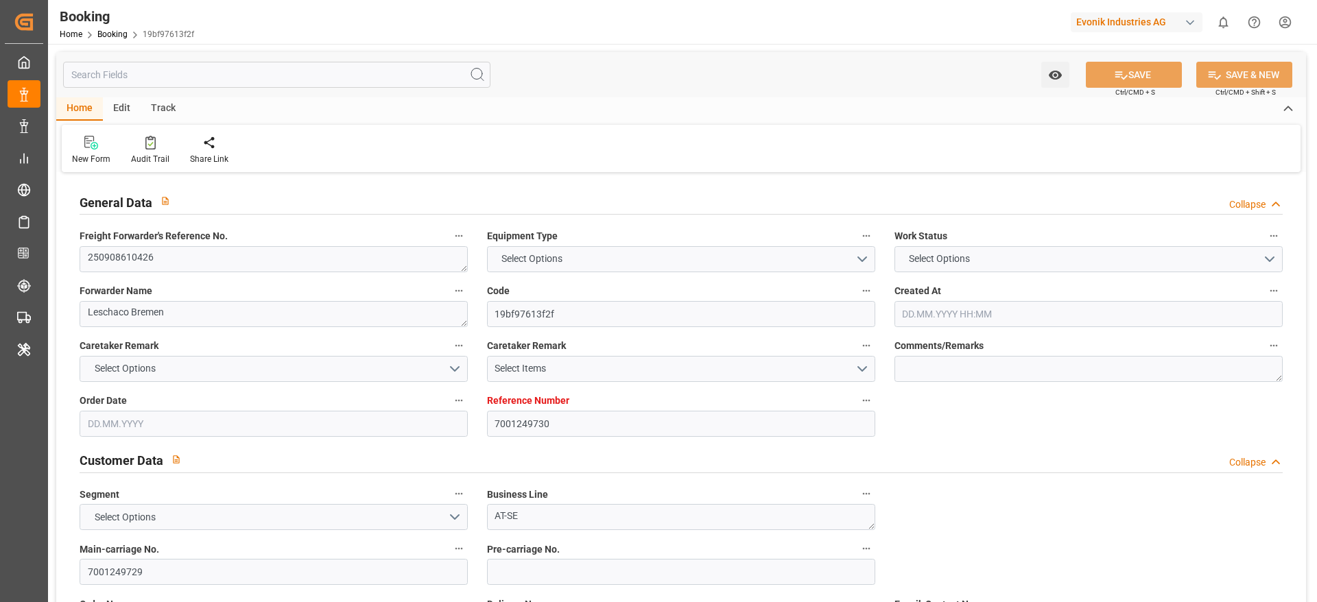
type textarea "NWC/UK North West Continent / UK_BRRIO_ONEY_AT-SE"
type textarea "INPUT_Evonik_Seeburger_IFTMIN_1003055510_20250815093558369.edi,INPUT_Evonik_See…"
type textarea "1003115088"
type textarea "shaini ghorai"
type textarea "businessDivision-businessLine-"
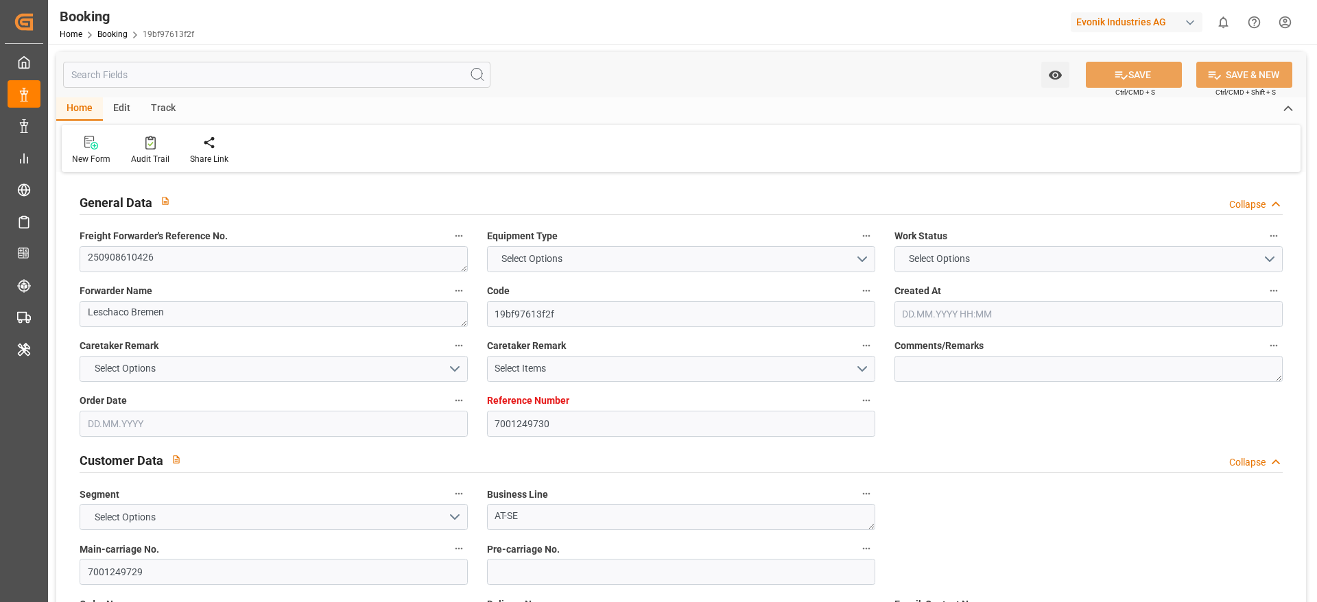
type textarea "IFTSTA"
type textarea "a011t00000LcJC5AAN"
type textarea "No"
type input "7001249730"
type input "9360910"
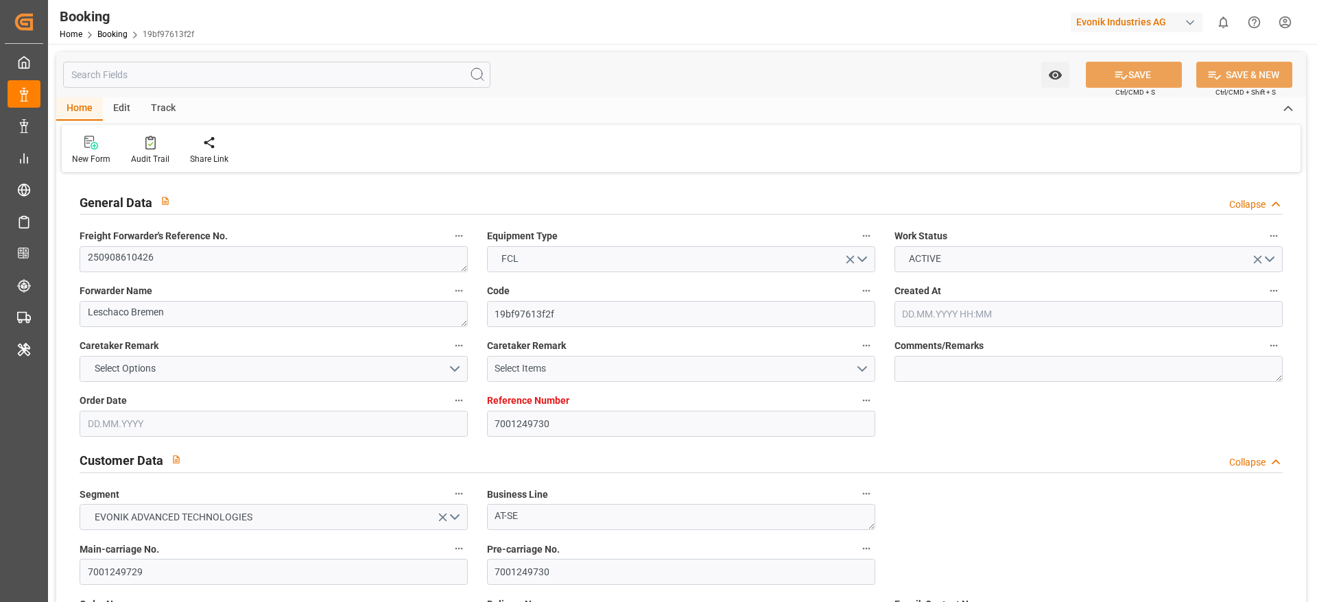
type input "9360910"
type input "ONE"
type input "Ocean Network Express"
type input "NLRTM"
type input "BRRIO"
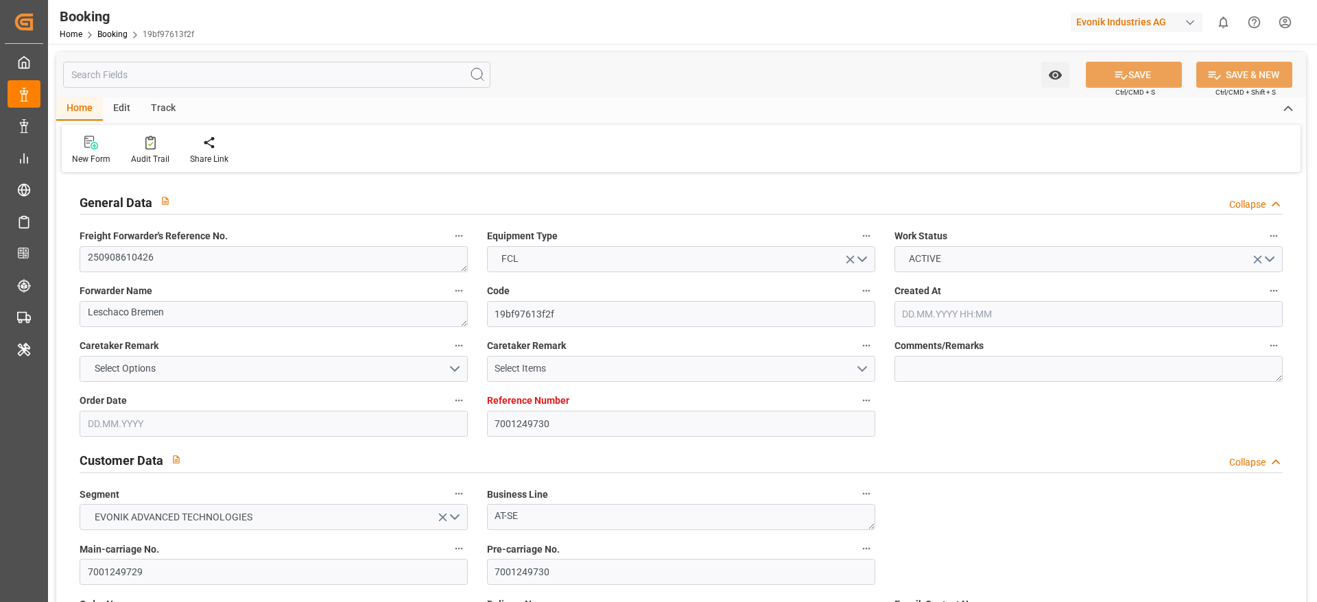
type input "0"
type input "15.08.2025 07:38"
type input "[DATE]"
type input "20.10.2025"
type input "26.09.2025"
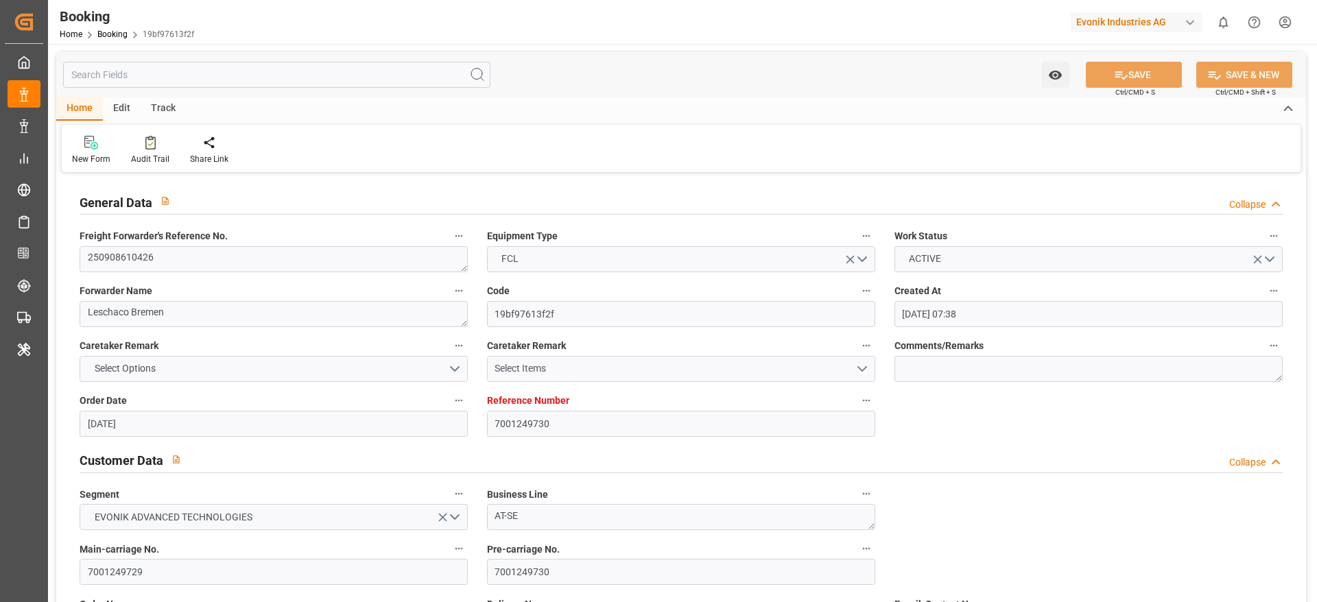
type input "04.09.2025 00:00"
type input "[DATE]"
type input "10.09.2025 00:00"
type input "08.09.2025 00:00"
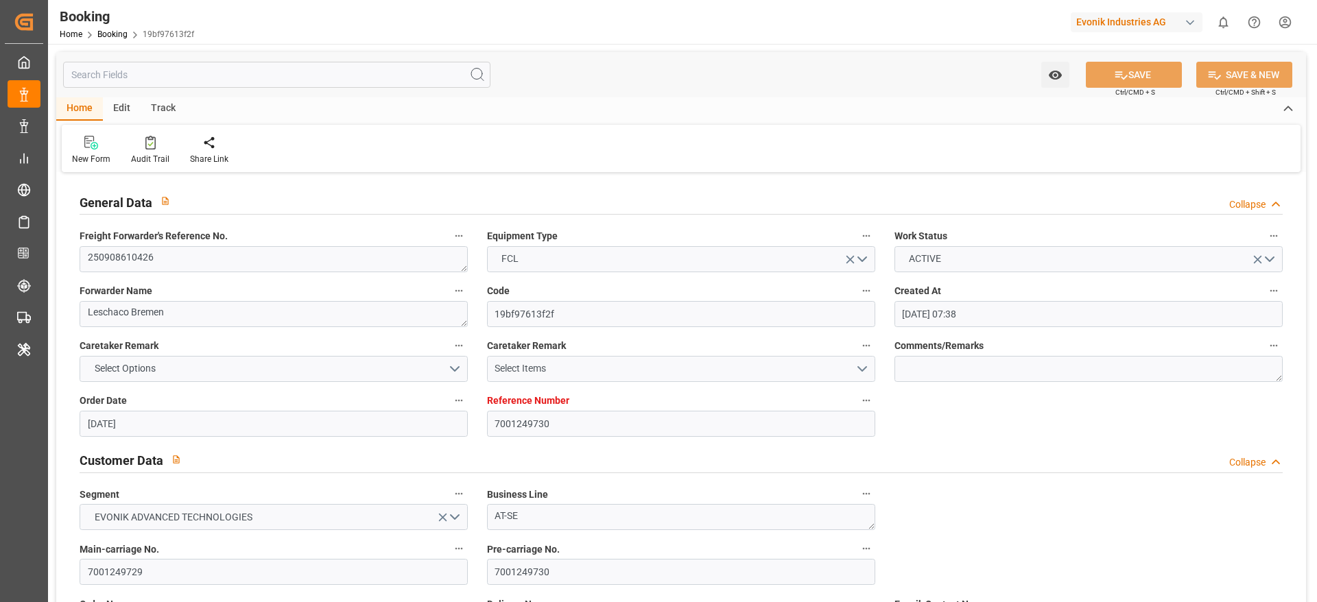
type input "02.09.2025 00:00"
type input "20.10.2025 00:00"
type input "[DATE]"
type input "09.09.2025 10:33"
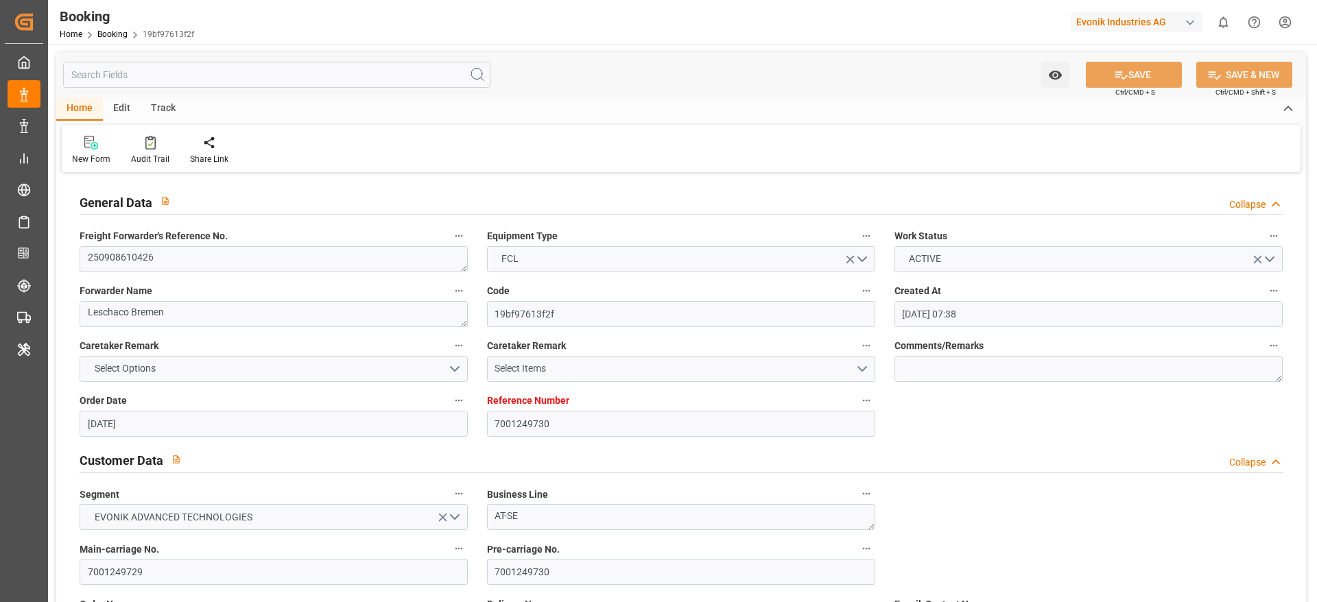
scroll to position [1167, 0]
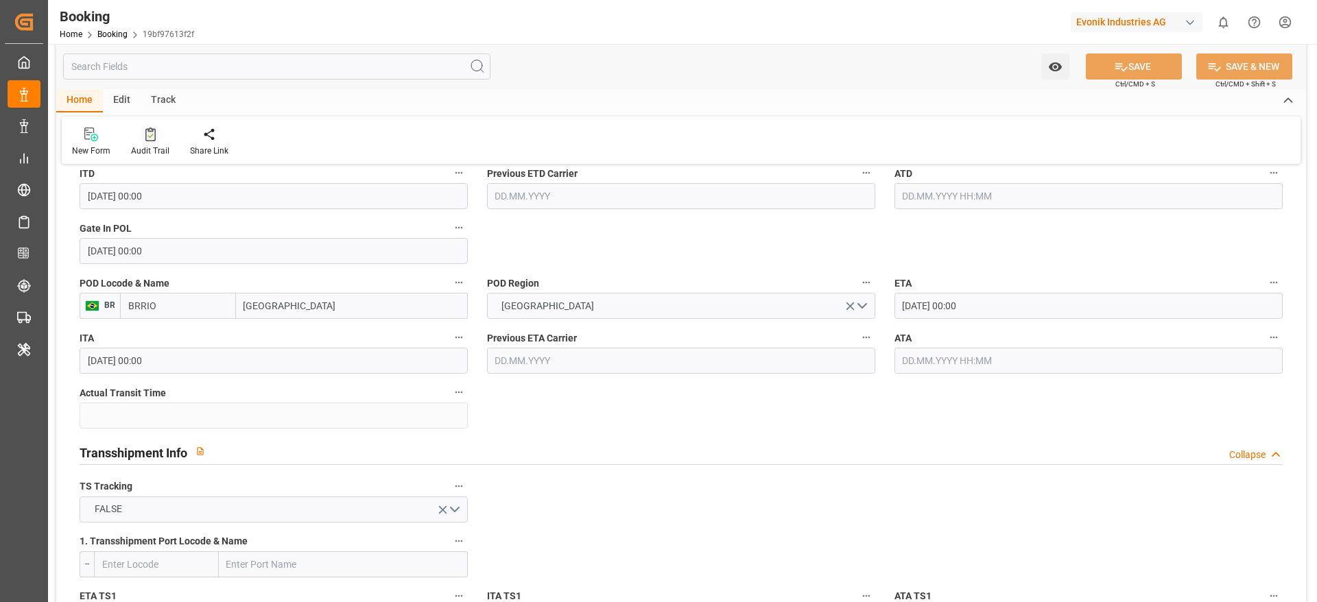
click at [152, 143] on div "Audit Trail" at bounding box center [150, 142] width 59 height 30
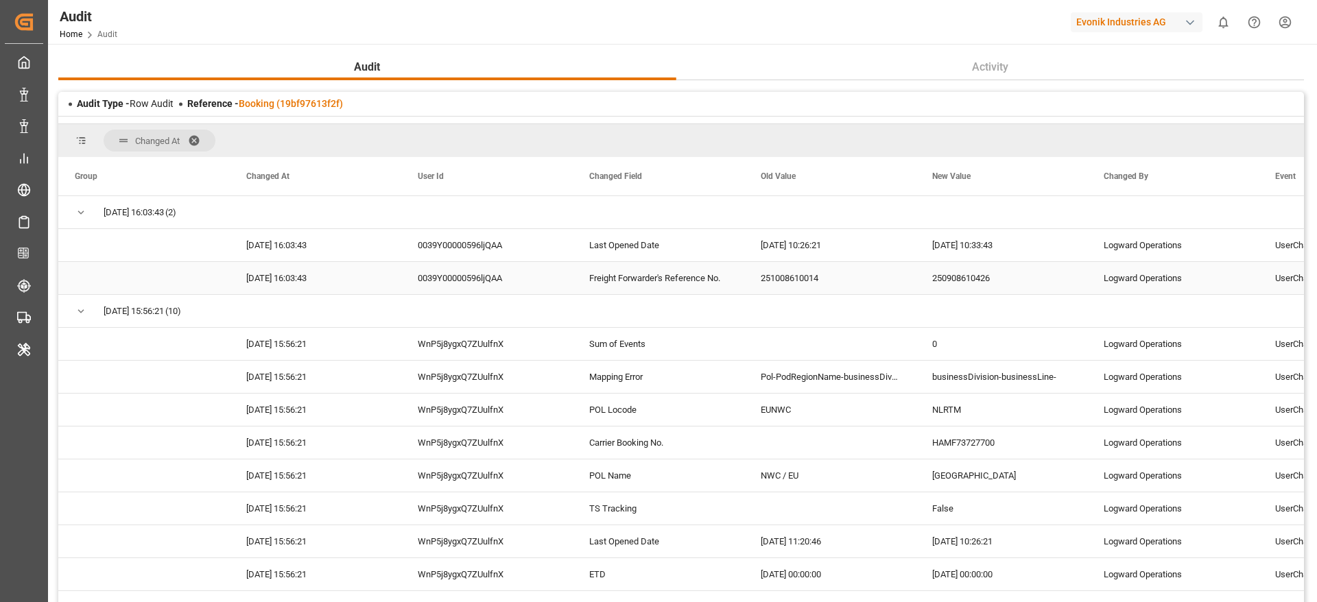
click at [974, 279] on div "250908610426" at bounding box center [1002, 278] width 172 height 32
click at [873, 10] on div "Audit Home Audit Evonik Industries AG 0 Notifications Only show unread All Watc…" at bounding box center [677, 22] width 1279 height 44
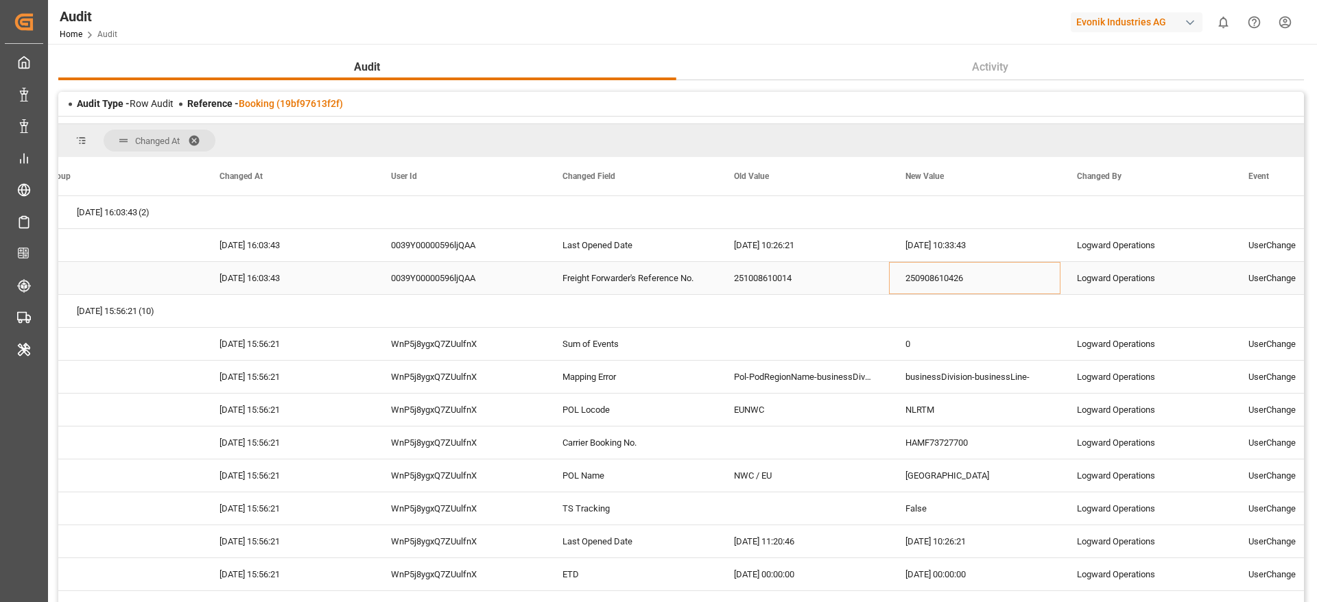
click at [925, 268] on div "250908610426" at bounding box center [975, 278] width 172 height 32
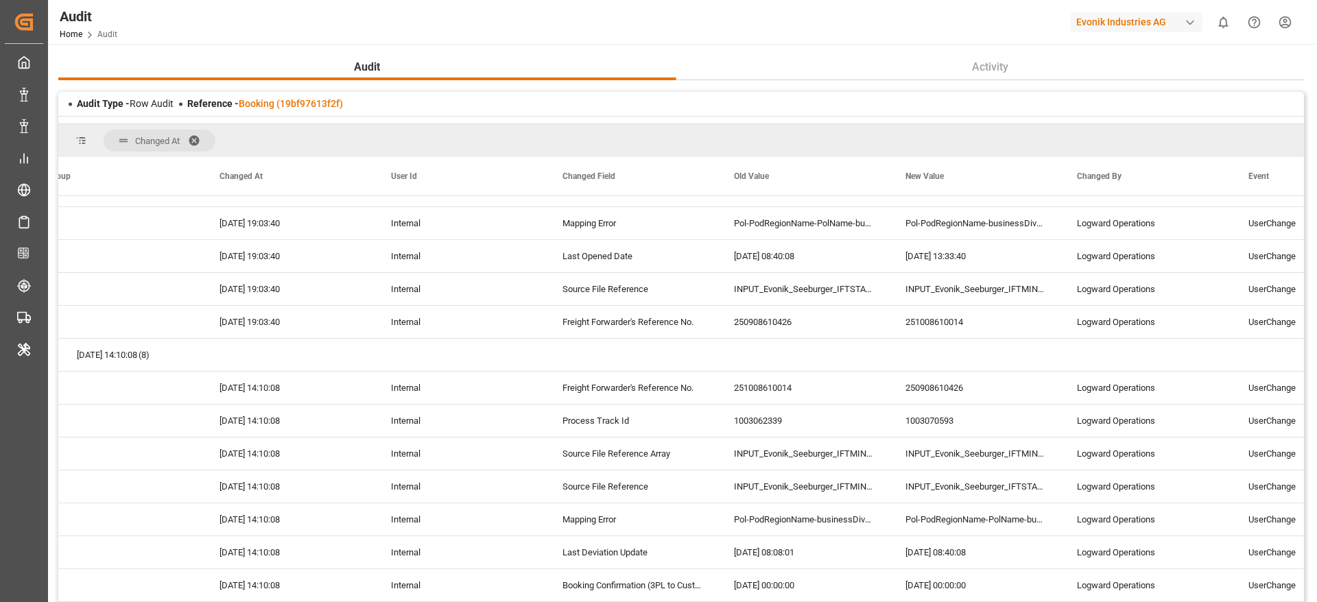
scroll to position [2750, 0]
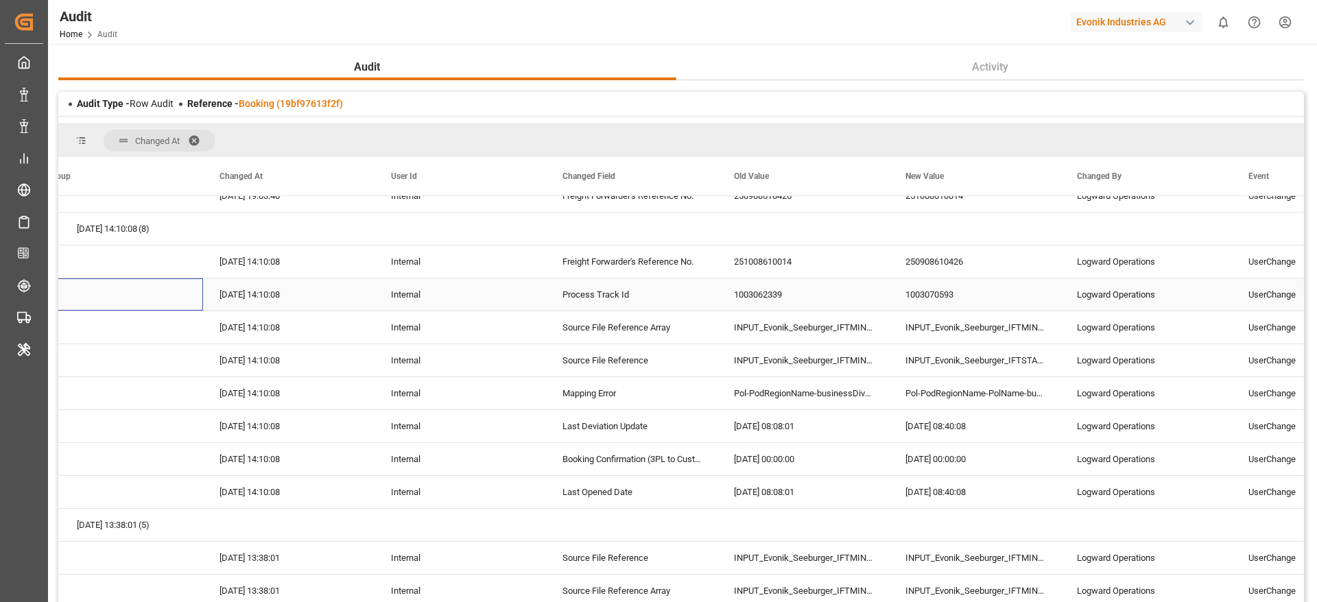
click at [128, 298] on span "Press SPACE to select this row." at bounding box center [117, 294] width 139 height 31
click at [327, 105] on div "Reference - Booking (19bf97613f2f)" at bounding box center [265, 104] width 156 height 14
click at [327, 105] on link "Booking (19bf97613f2f)" at bounding box center [291, 103] width 104 height 11
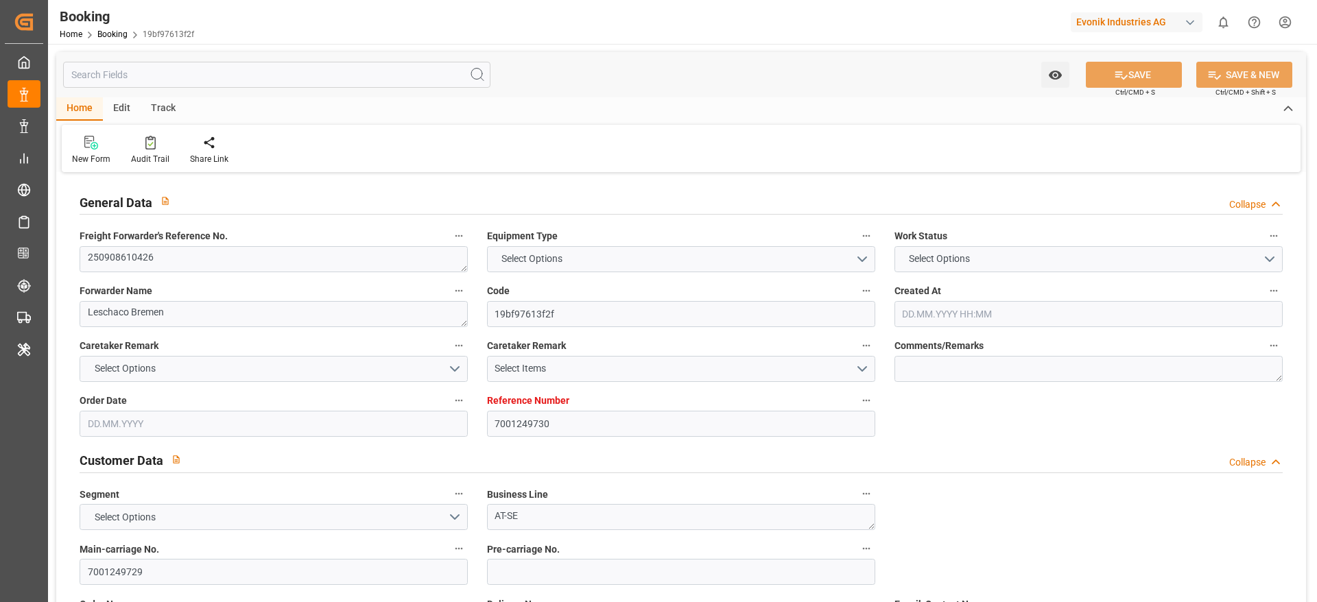
type textarea "250908610426"
type textarea "Leschaco Bremen"
type input "19bf97613f2f"
type input "7001249730"
type textarea "AT-SE"
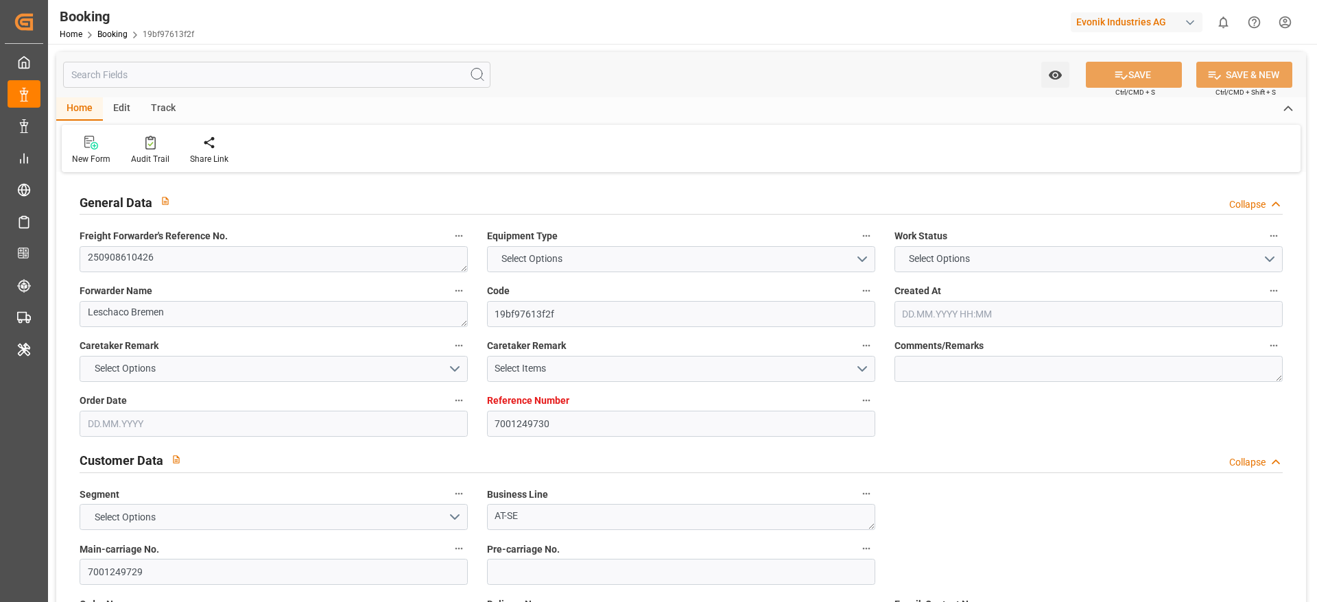
type input "7001249729"
type textarea "lena.weidner@evonik.com"
type textarea "CFR"
type textarea "RIO DE JANEIRO"
type textarea "Opglabbeek"
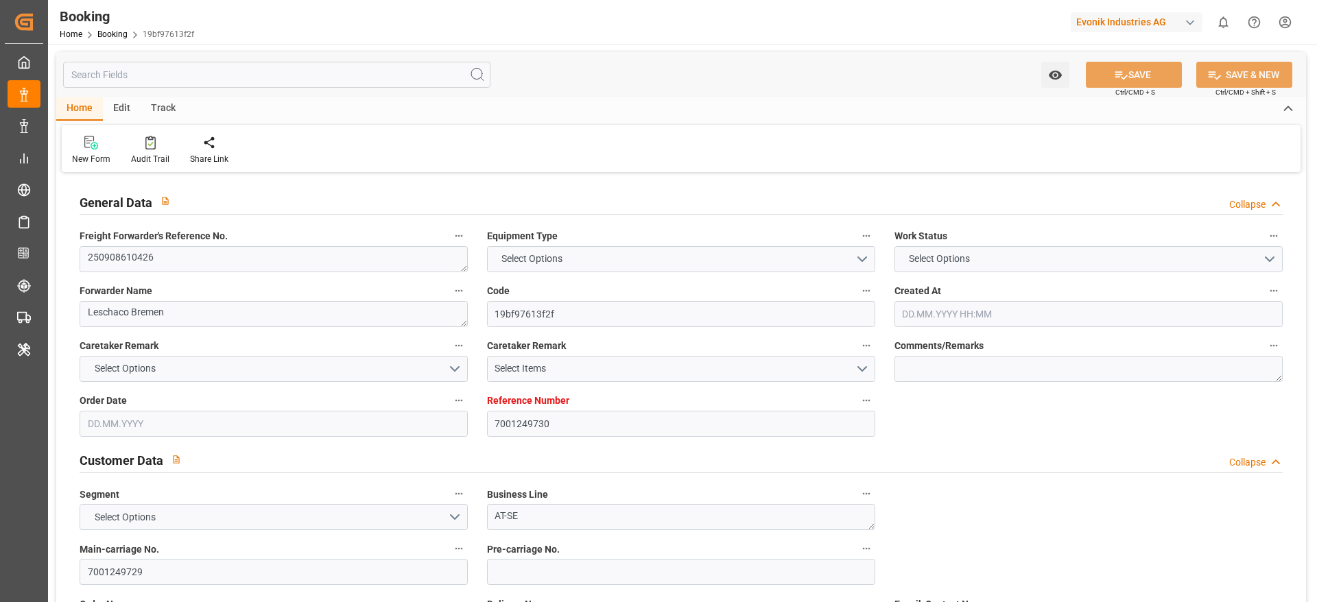
type textarea "MOFU1408168"
type input "SEATTLE C"
type input "ONEY"
type textarea "HAMF73727700"
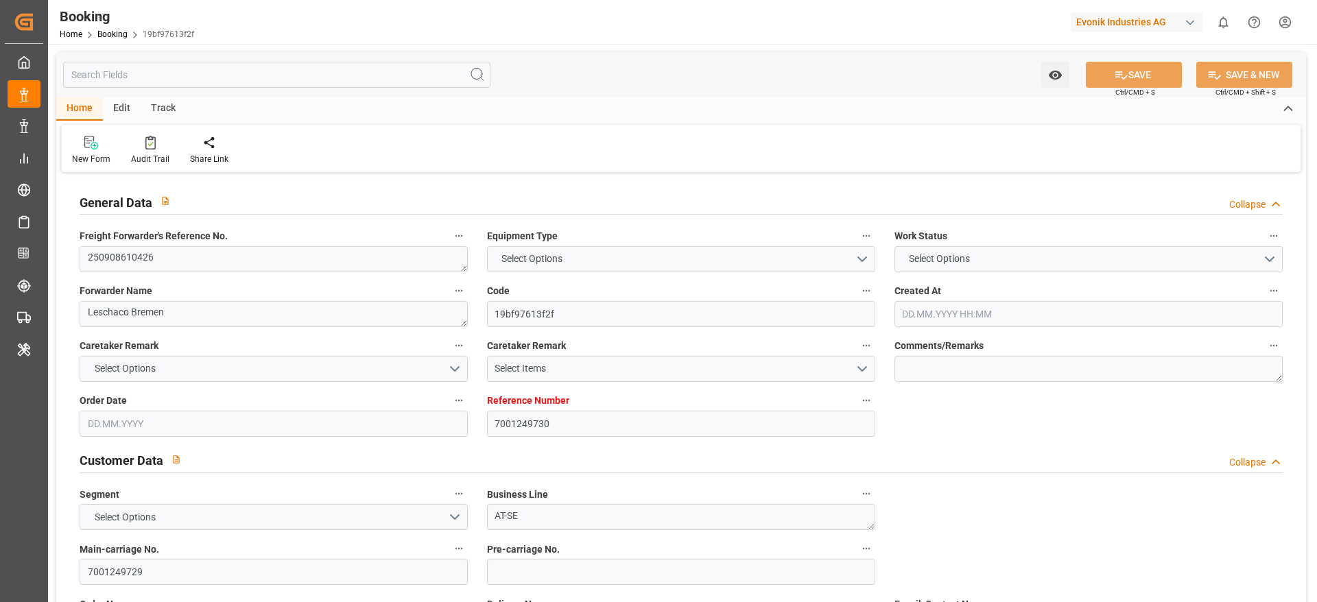
type input "Rotterdam"
type input "Rio de Janeiro"
type textarea "vesselName etd eta"
type textarea "INPUT_Evonik_Seeburger_IFTMIN_1003115088_20250904104118979.edi"
type textarea "NWC/UK North West Continent / UK_BRRIO_ONEY_AT-SE"
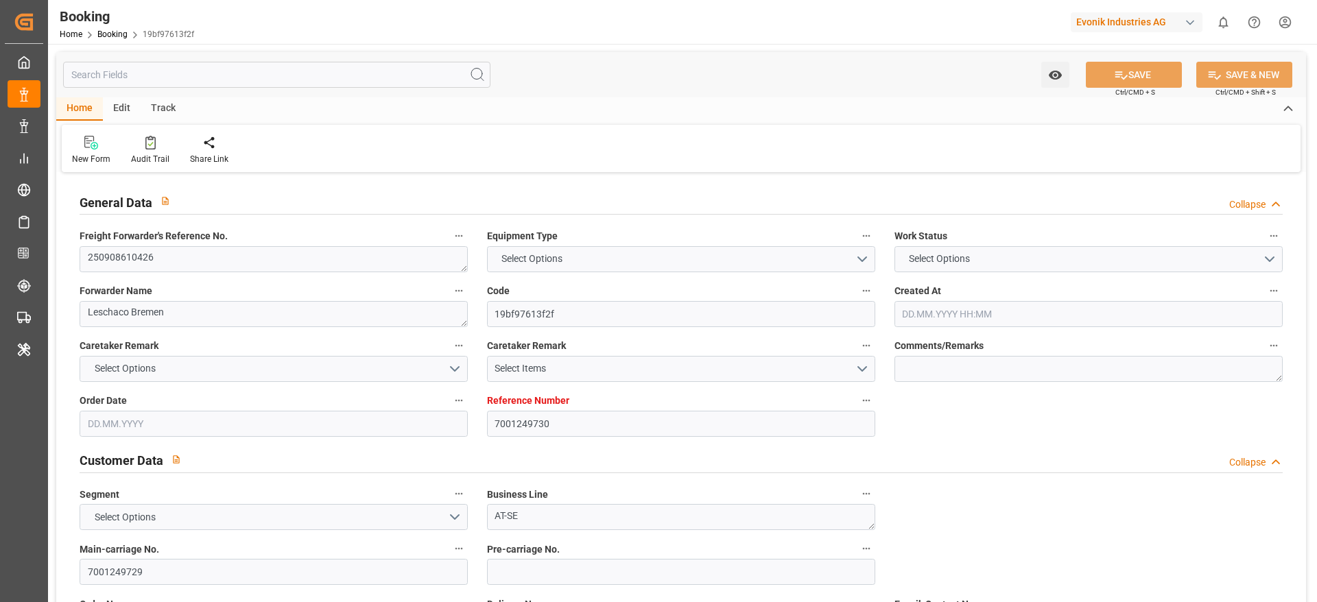
type textarea "INPUT_Evonik_Seeburger_IFTMIN_1003055510_20250815093558369.edi,INPUT_Evonik_See…"
type textarea "1003115088"
type textarea "shaini ghorai"
type textarea "businessDivision-businessLine-"
type textarea "IFTSTA"
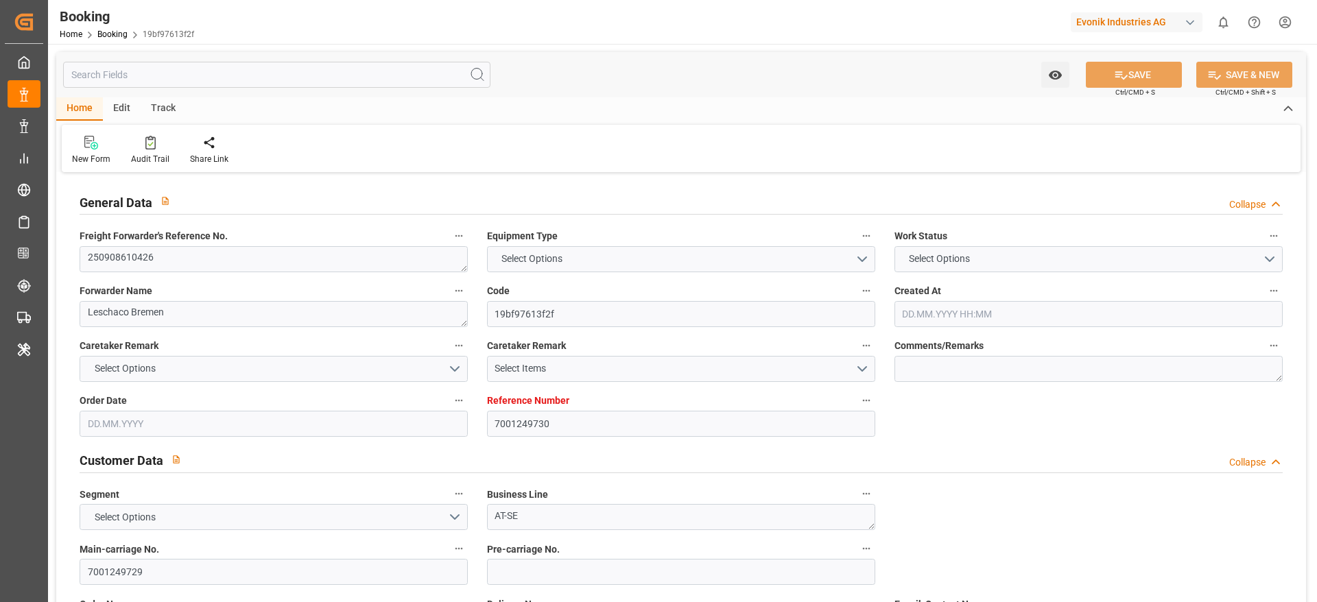
type textarea "a011t00000LcJC5AAN"
type textarea "No"
type input "7001249730"
type input "9360910"
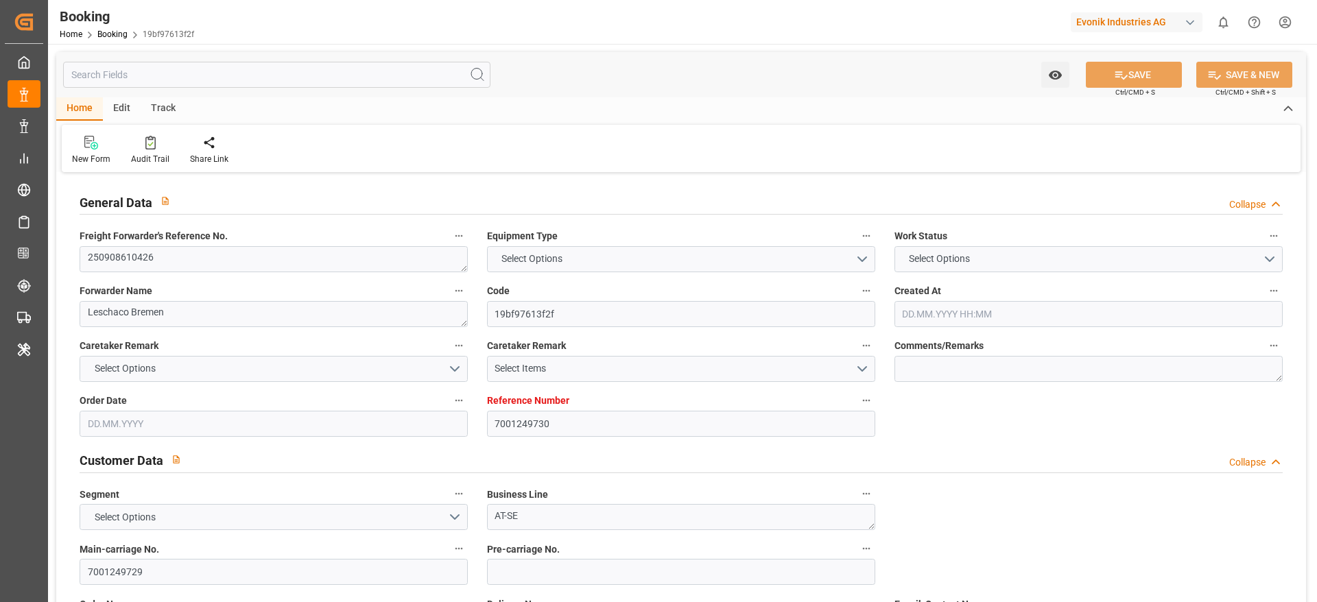
type input "ONE"
type input "Ocean Network Express"
type input "NLRTM"
type input "BRRIO"
type input "0"
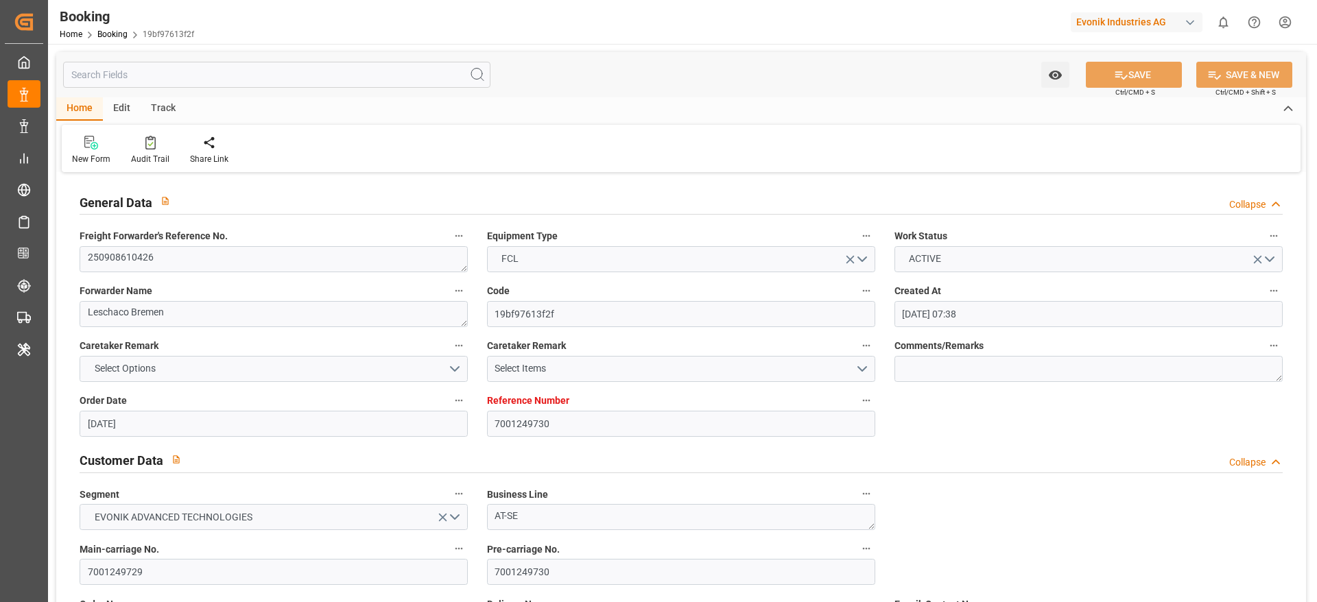
type input "15.08.2025 07:38"
type input "[DATE]"
type input "20.10.2025"
type input "26.09.2025"
type input "04.09.2025 00:00"
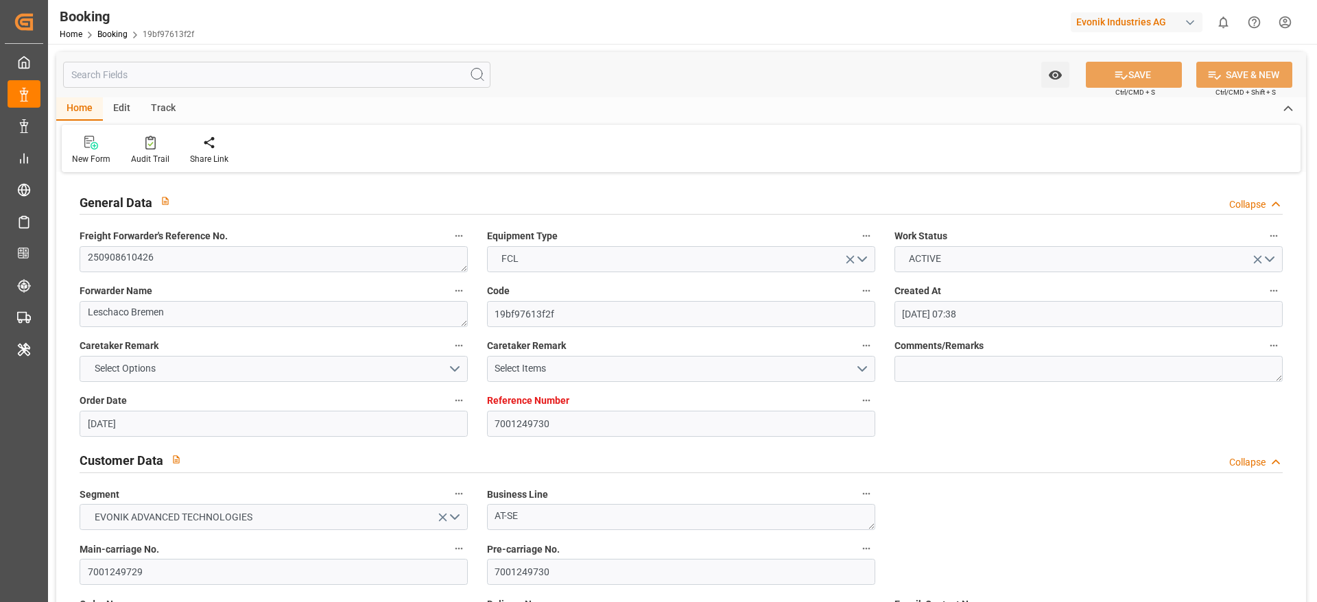
type input "[DATE]"
type input "10.09.2025 00:00"
type input "08.09.2025 00:00"
type input "02.09.2025 00:00"
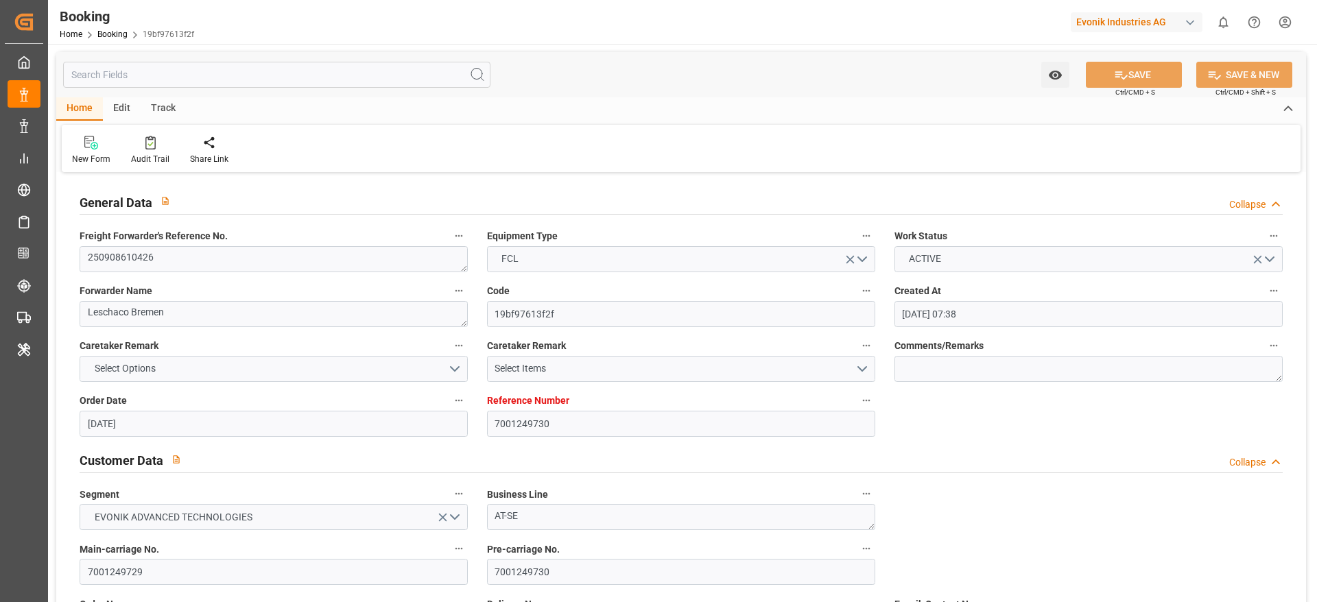
type input "20.10.2025 00:00"
type input "[DATE]"
type input "09.09.2025 10:33"
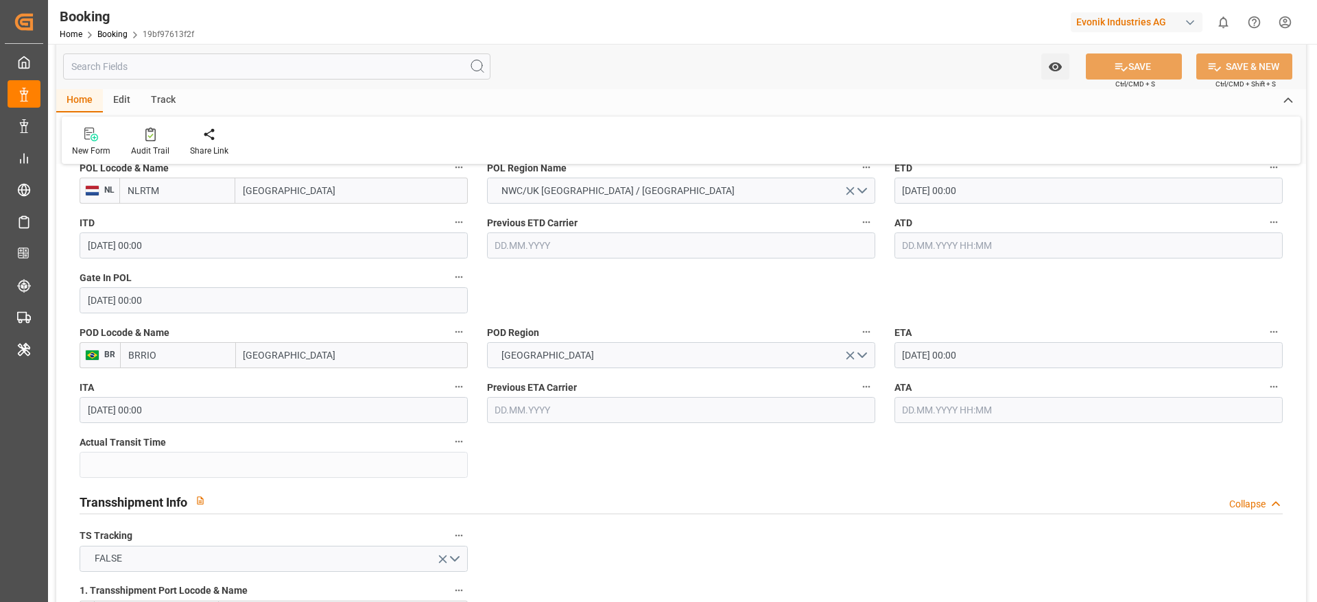
scroll to position [1117, 0]
click at [1124, 25] on div "Evonik Industries AG" at bounding box center [1137, 22] width 132 height 20
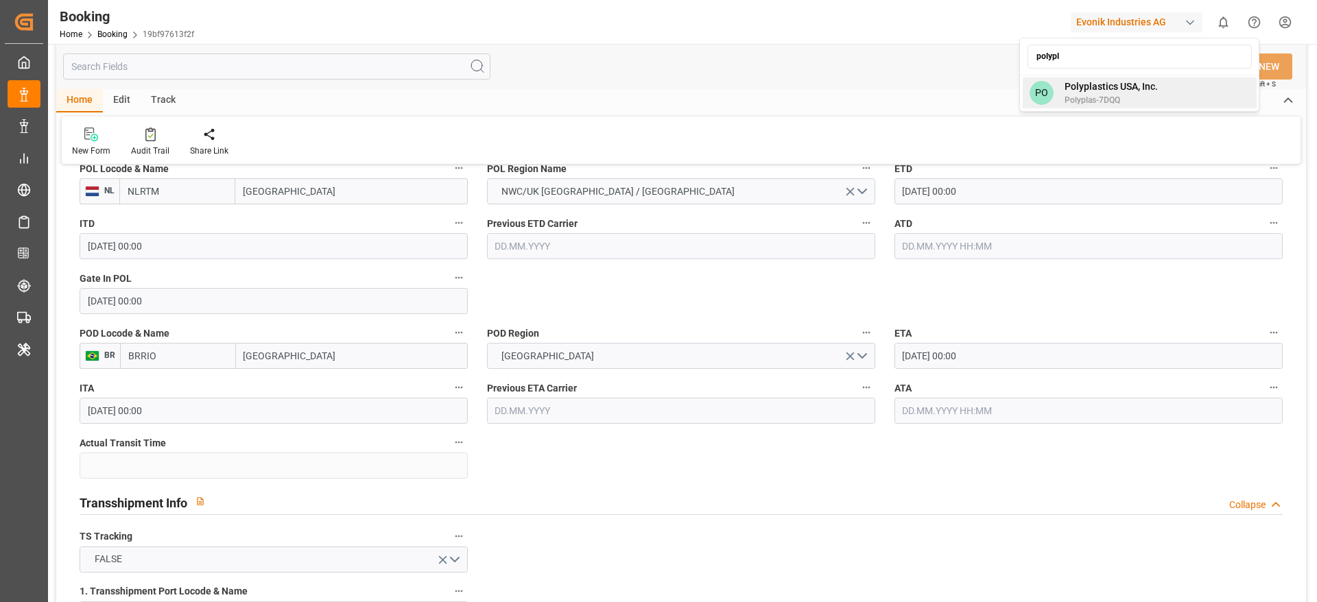
type input "polypl"
click at [1096, 93] on span "Polyplastics USA, Inc." at bounding box center [1111, 87] width 93 height 14
